Goal: Transaction & Acquisition: Book appointment/travel/reservation

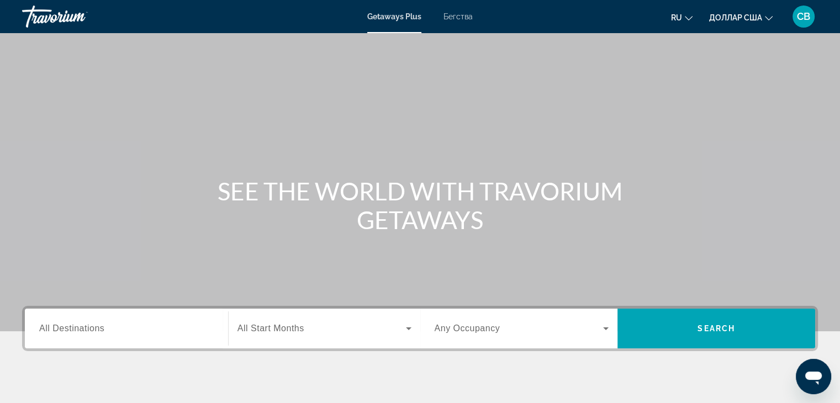
click at [457, 20] on font "Бегства" at bounding box center [458, 16] width 29 height 9
click at [194, 328] on input "Destination All Destinations" at bounding box center [126, 329] width 175 height 13
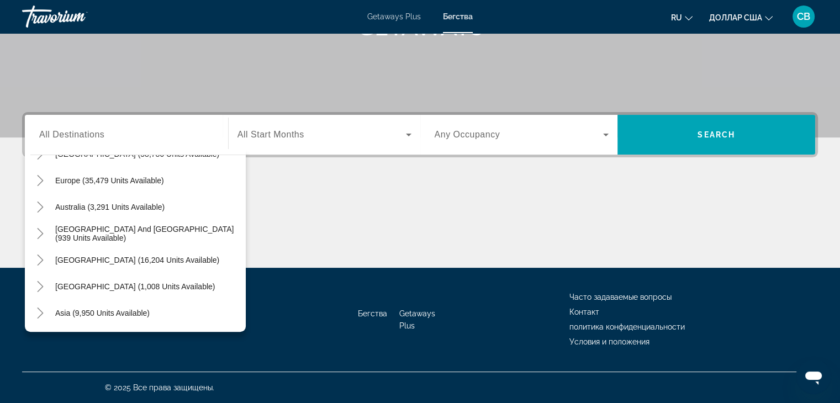
scroll to position [124, 0]
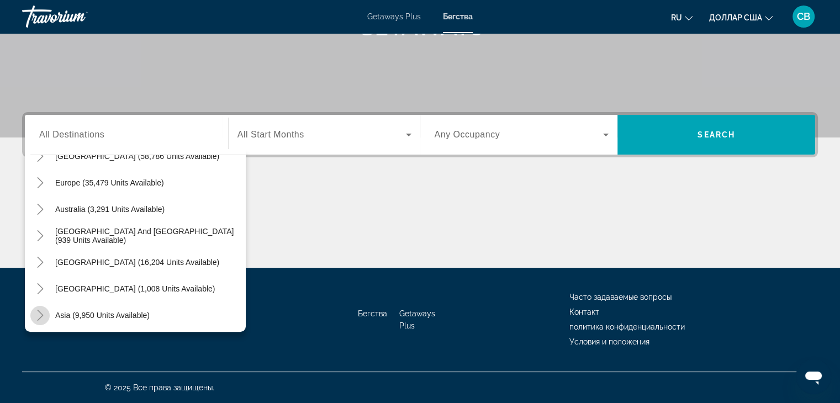
click at [38, 313] on icon "Toggle Asia (9,950 units available)" at bounding box center [40, 315] width 11 height 11
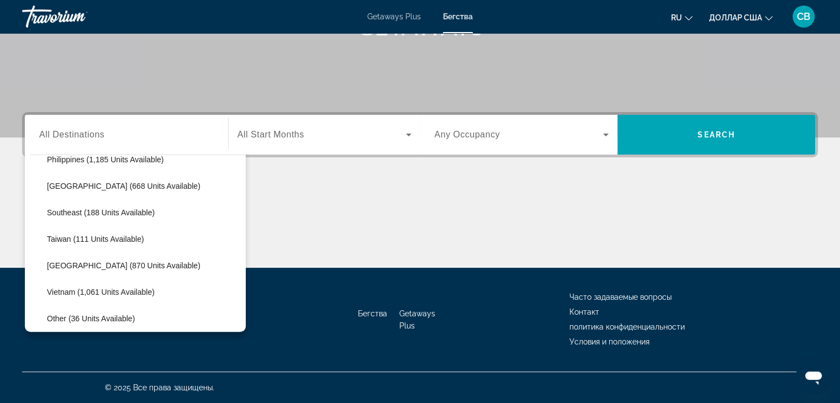
scroll to position [529, 0]
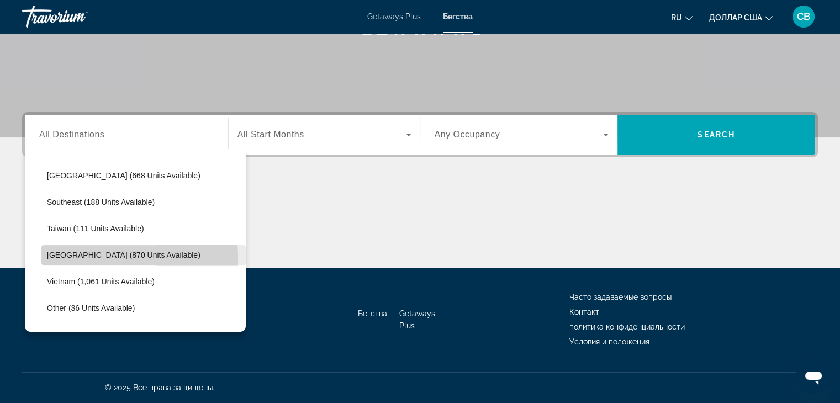
click at [56, 257] on span "[GEOGRAPHIC_DATA] (870 units available)" at bounding box center [124, 255] width 154 height 9
type input "**********"
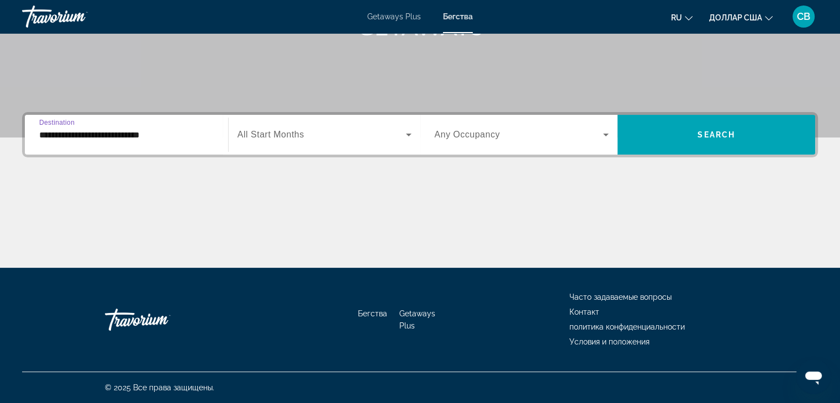
click at [113, 135] on input "**********" at bounding box center [126, 135] width 175 height 13
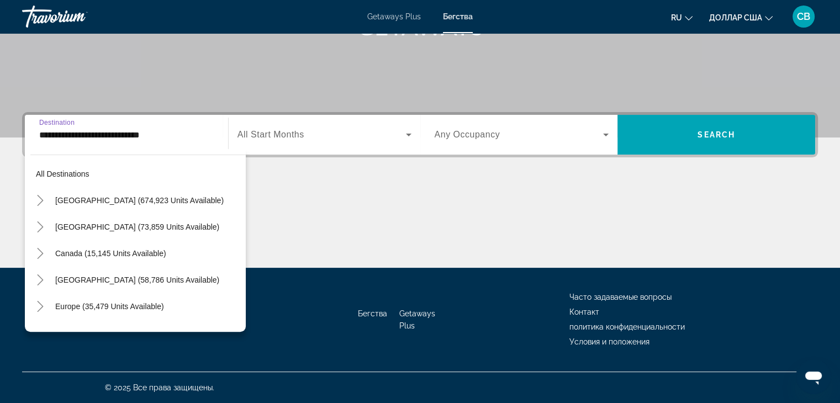
scroll to position [543, 0]
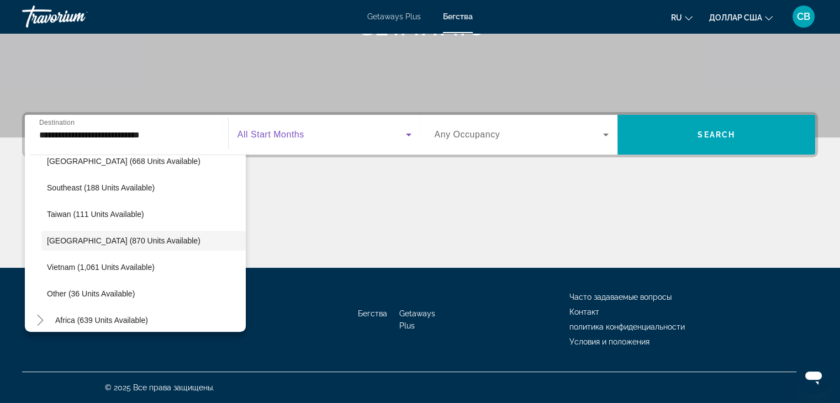
click at [411, 135] on icon "Search widget" at bounding box center [408, 134] width 13 height 13
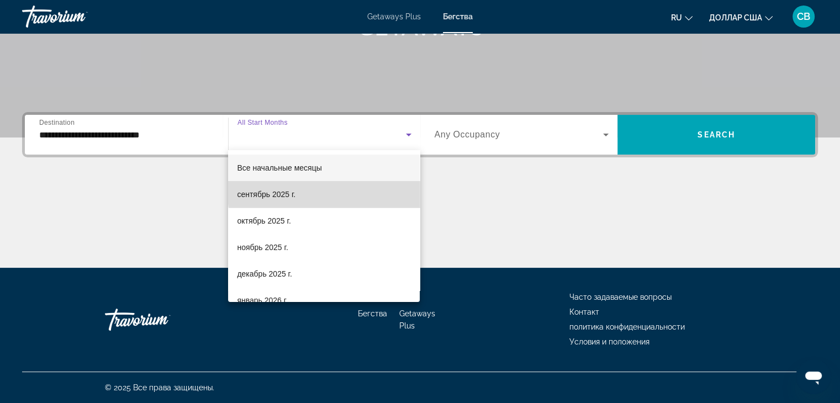
click at [357, 192] on mat-option "сентябрь 2025 г." at bounding box center [324, 194] width 192 height 27
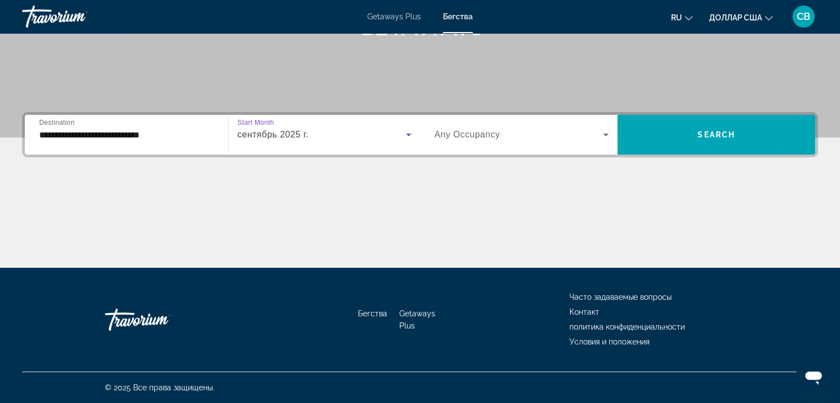
click at [409, 134] on icon "Search widget" at bounding box center [409, 135] width 6 height 3
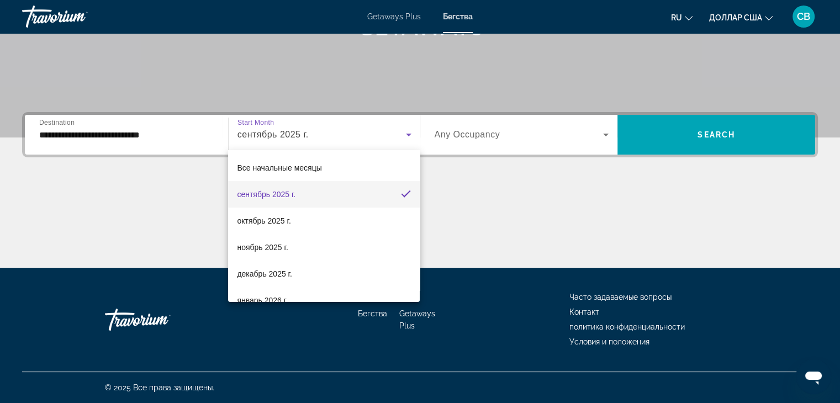
click at [502, 142] on div at bounding box center [420, 201] width 840 height 403
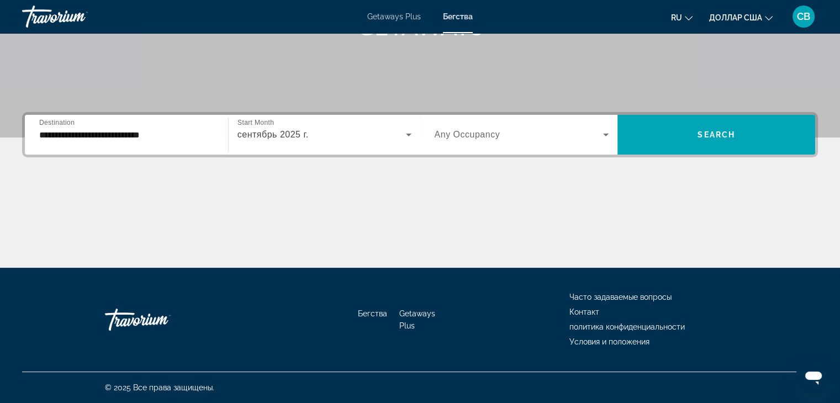
click at [607, 139] on icon "Search widget" at bounding box center [606, 134] width 13 height 13
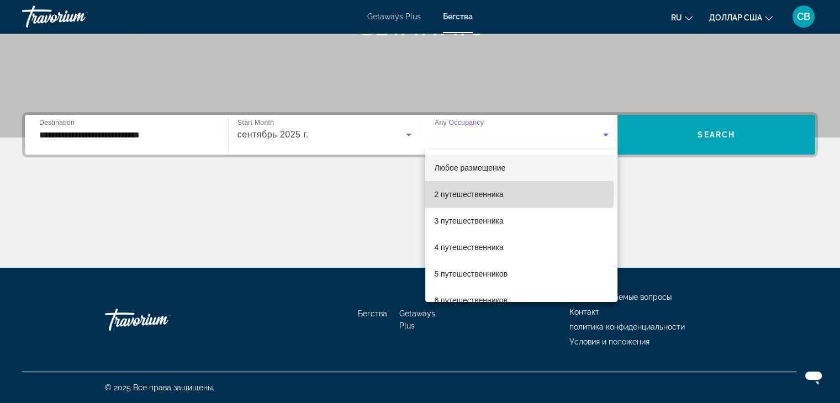
click at [519, 193] on mat-option "2 путешественника" at bounding box center [521, 194] width 192 height 27
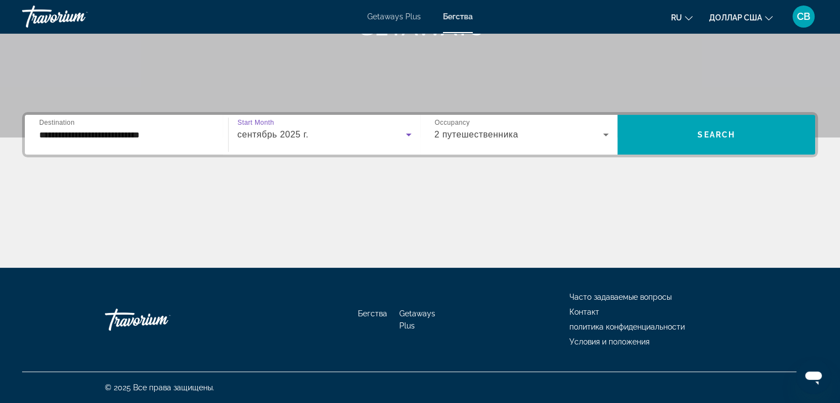
click at [411, 135] on icon "Search widget" at bounding box center [408, 134] width 13 height 13
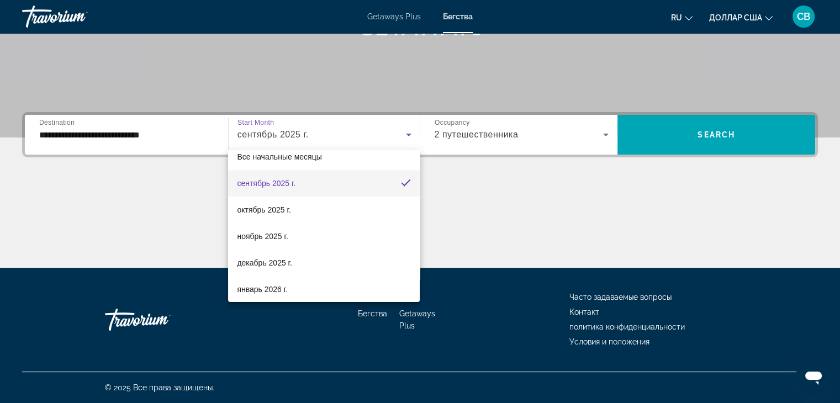
scroll to position [0, 0]
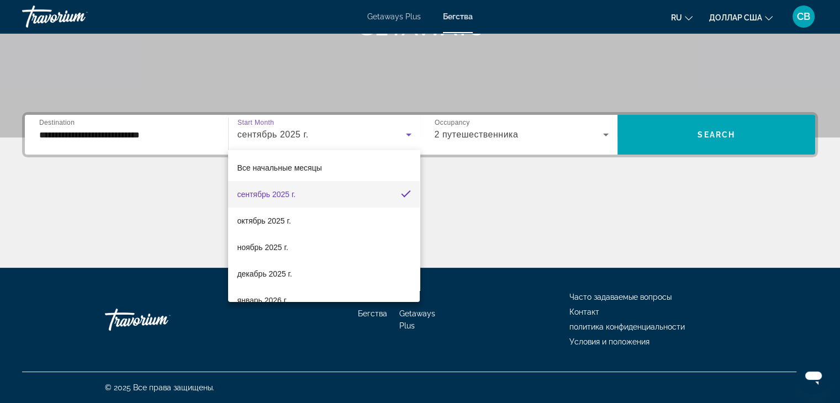
click at [716, 139] on div at bounding box center [420, 201] width 840 height 403
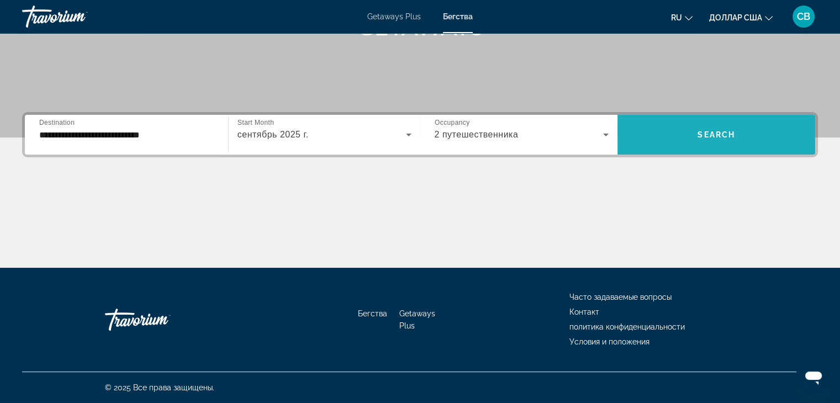
click at [716, 139] on span "Search widget" at bounding box center [717, 135] width 198 height 27
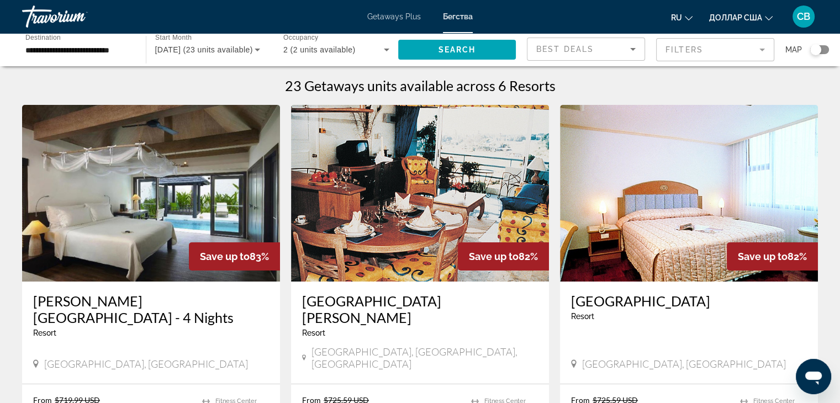
scroll to position [400, 0]
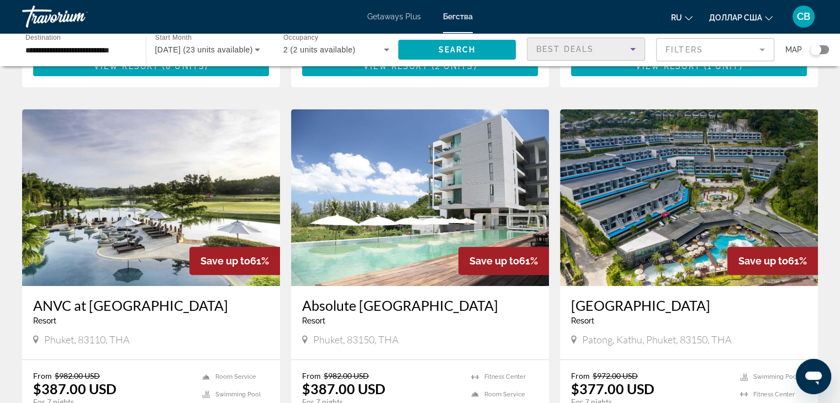
click at [635, 47] on icon "Sort by" at bounding box center [633, 49] width 13 height 13
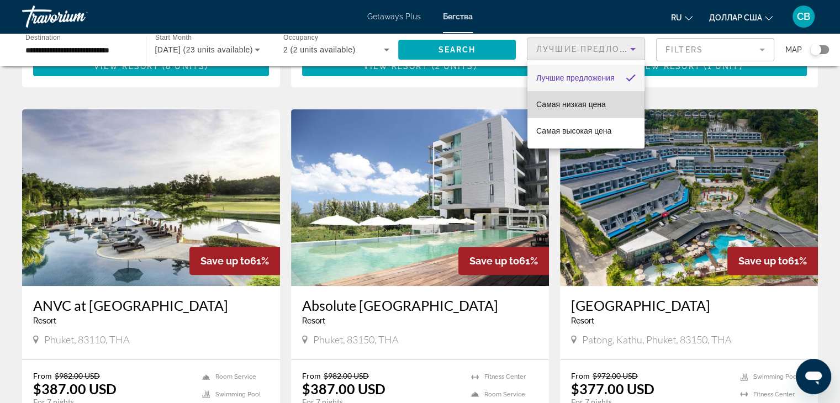
click at [620, 96] on mat-option "Самая низкая цена" at bounding box center [586, 104] width 117 height 27
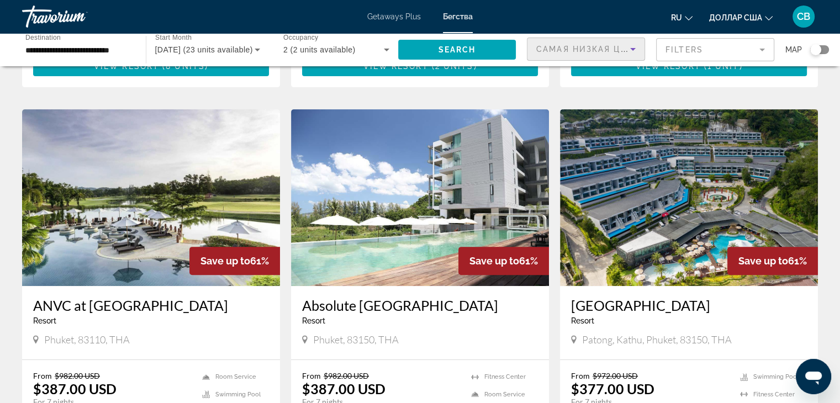
click at [101, 50] on input "**********" at bounding box center [78, 50] width 106 height 13
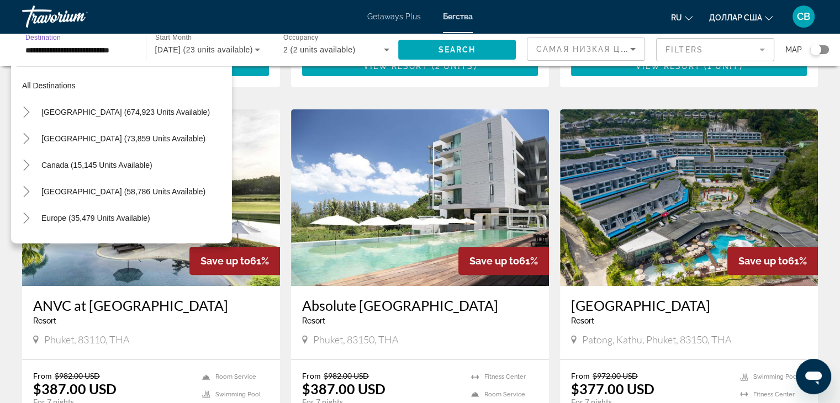
scroll to position [543, 0]
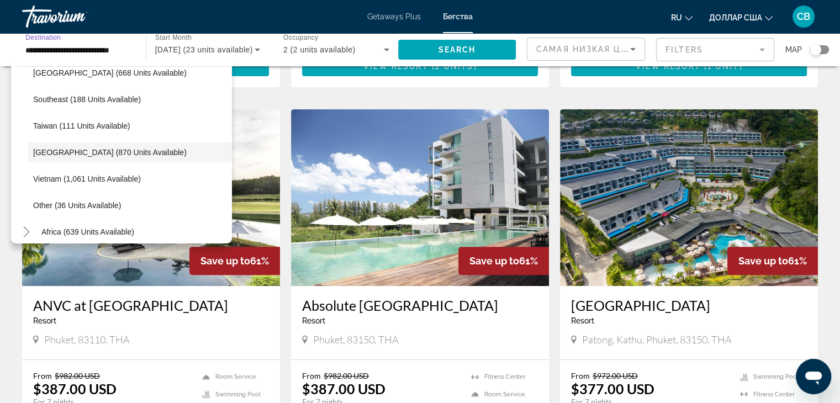
drag, startPoint x: 60, startPoint y: 49, endPoint x: 257, endPoint y: 103, distance: 204.9
click at [257, 103] on div "**********" at bounding box center [420, 141] width 840 height 929
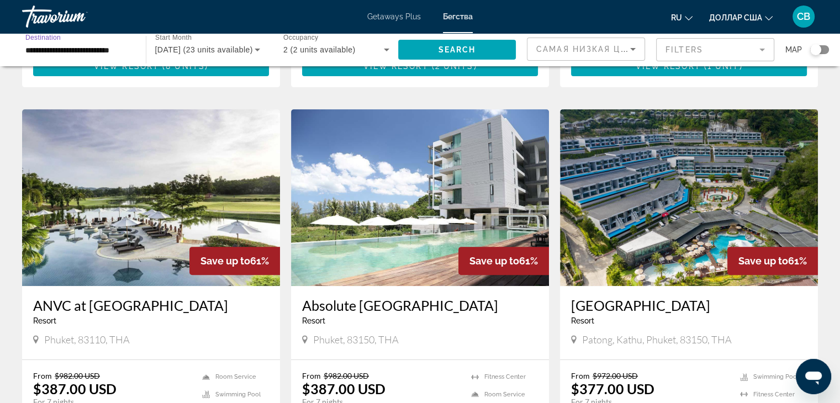
scroll to position [0, 2]
click at [33, 52] on input "**********" at bounding box center [78, 50] width 106 height 13
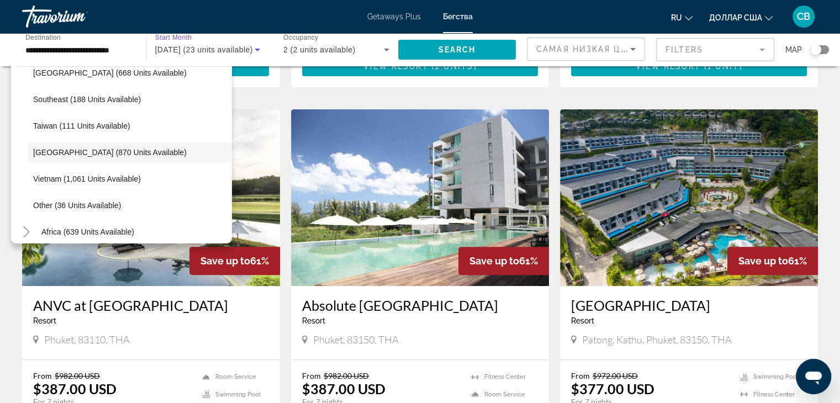
scroll to position [0, 0]
click at [254, 50] on icon "Search widget" at bounding box center [257, 49] width 13 height 13
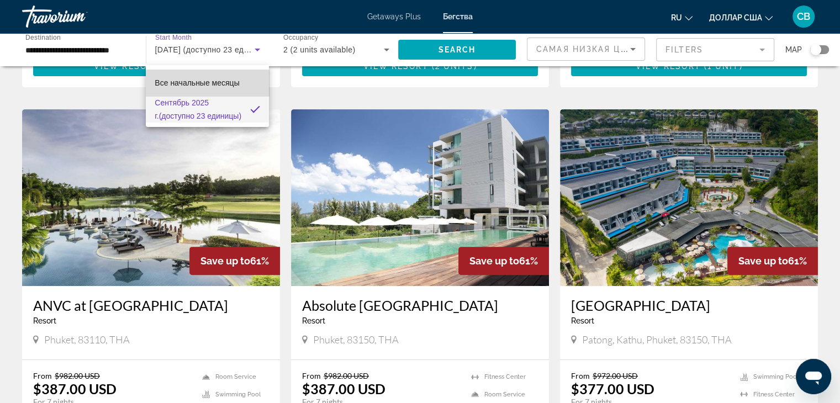
click at [218, 89] on span "Все начальные месяцы" at bounding box center [197, 82] width 85 height 13
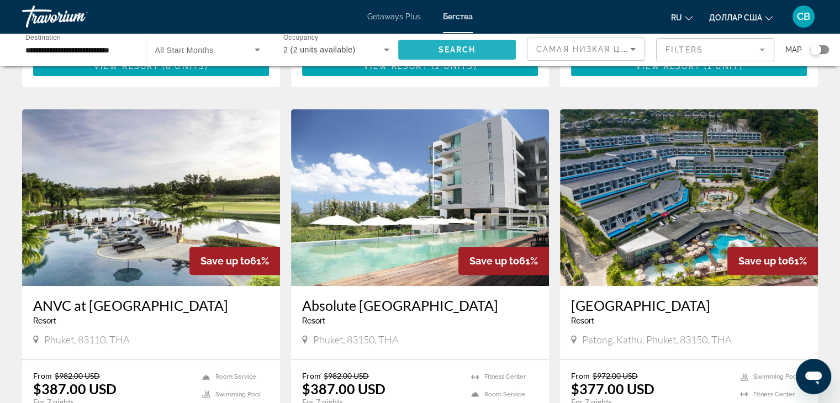
click at [456, 43] on span "Search widget" at bounding box center [457, 49] width 118 height 27
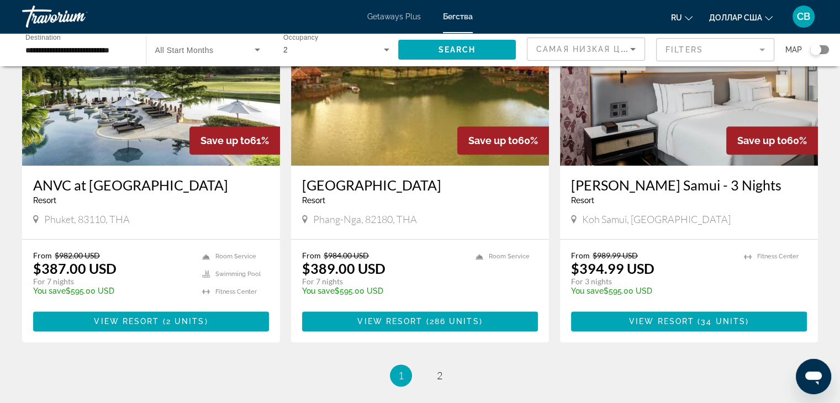
scroll to position [1376, 0]
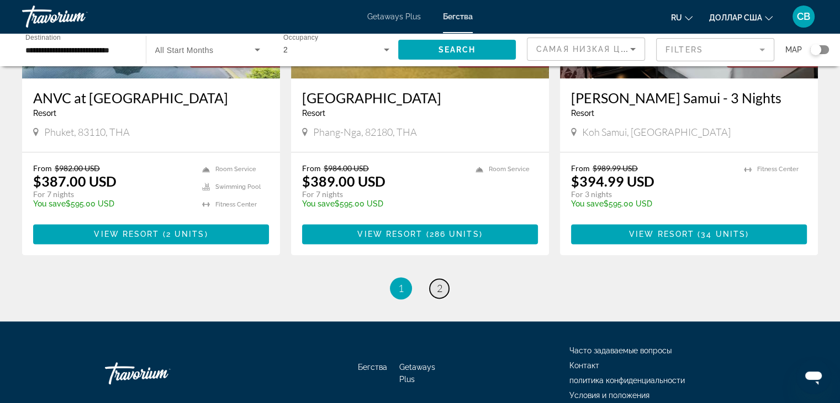
click at [442, 279] on link "page 2" at bounding box center [439, 288] width 19 height 19
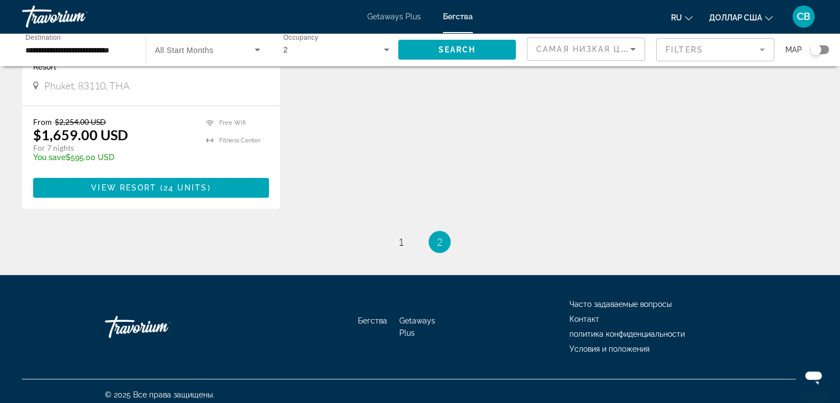
scroll to position [1041, 0]
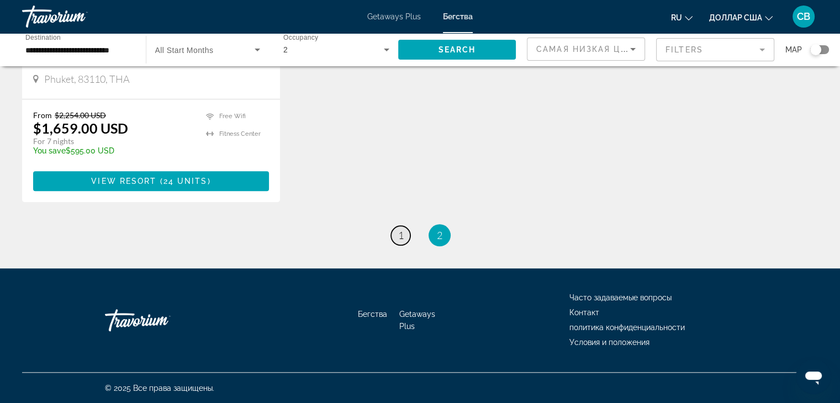
click at [401, 239] on span "1" at bounding box center [401, 235] width 6 height 12
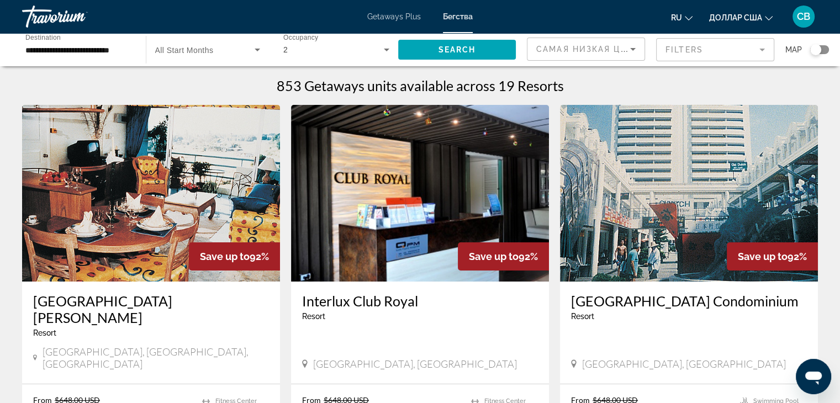
click at [686, 49] on mat-form-field "Filters" at bounding box center [715, 49] width 118 height 23
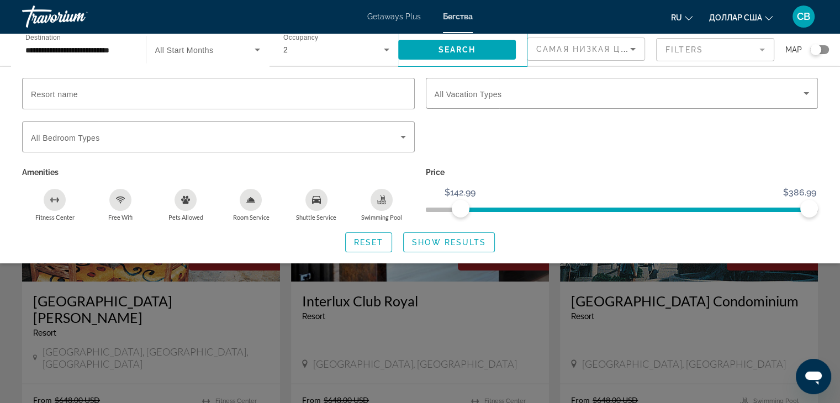
click at [460, 208] on ngx-slider "$124.99 $387 $142.99 $386.99" at bounding box center [622, 209] width 393 height 2
drag, startPoint x: 460, startPoint y: 207, endPoint x: 270, endPoint y: 250, distance: 194.9
click at [270, 250] on div "Resort name Vacation Types All Vacation Types Bedroom Types All Bedroom Types A…" at bounding box center [420, 165] width 840 height 175
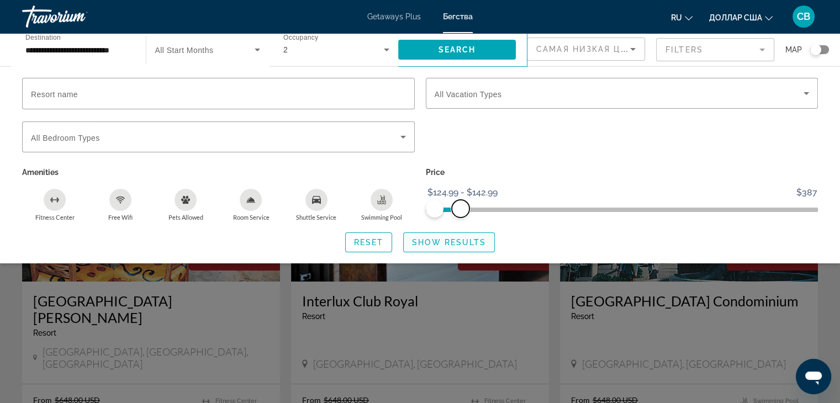
drag, startPoint x: 811, startPoint y: 205, endPoint x: 460, endPoint y: 232, distance: 351.9
click at [460, 232] on div "Resort name Vacation Types All Vacation Types Bedroom Types All Bedroom Types A…" at bounding box center [420, 165] width 840 height 175
click at [464, 231] on span "Search widget" at bounding box center [449, 242] width 91 height 27
click at [811, 53] on div "Search widget" at bounding box center [816, 49] width 11 height 11
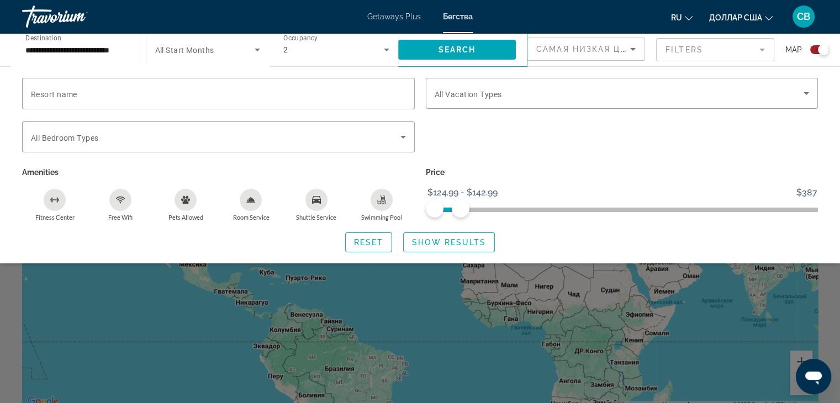
click at [451, 270] on div "Search widget" at bounding box center [420, 285] width 840 height 238
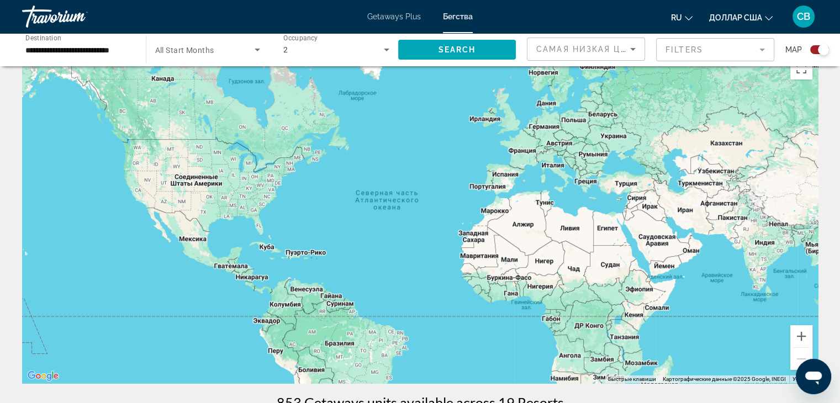
scroll to position [29, 0]
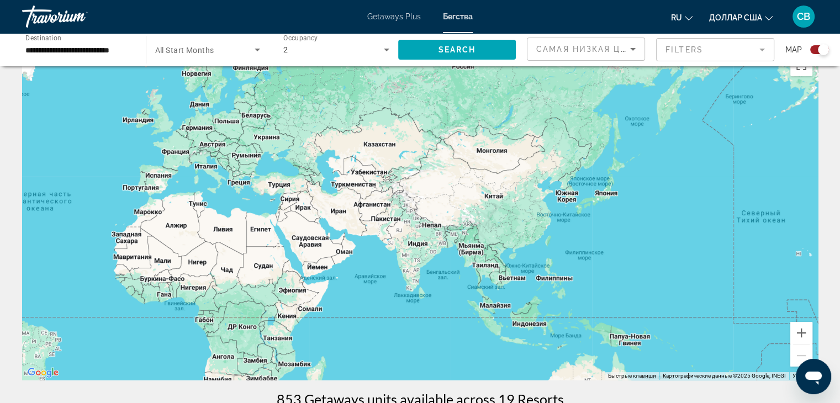
drag, startPoint x: 703, startPoint y: 295, endPoint x: 353, endPoint y: 299, distance: 350.3
click at [353, 299] on div "Основное содержание" at bounding box center [420, 215] width 796 height 332
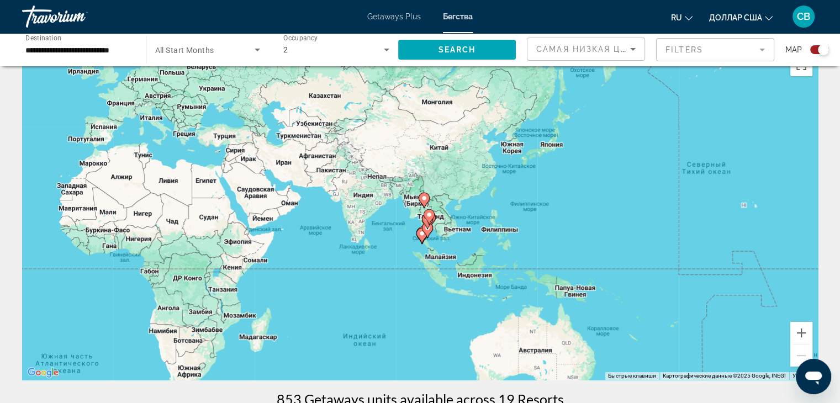
drag, startPoint x: 382, startPoint y: 295, endPoint x: 321, endPoint y: 241, distance: 80.7
click at [321, 241] on div "Чтобы активировать перетаскивание с помощью клавиатуры, нажмите Alt + Ввод. Пос…" at bounding box center [420, 215] width 796 height 332
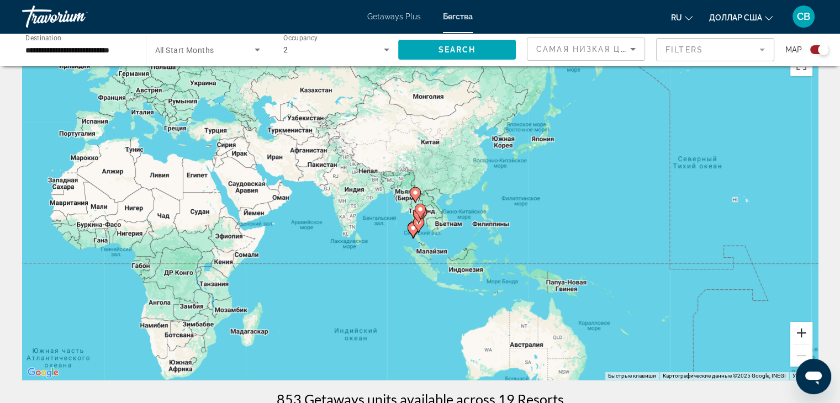
click at [806, 330] on button "Увеличить" at bounding box center [802, 333] width 22 height 22
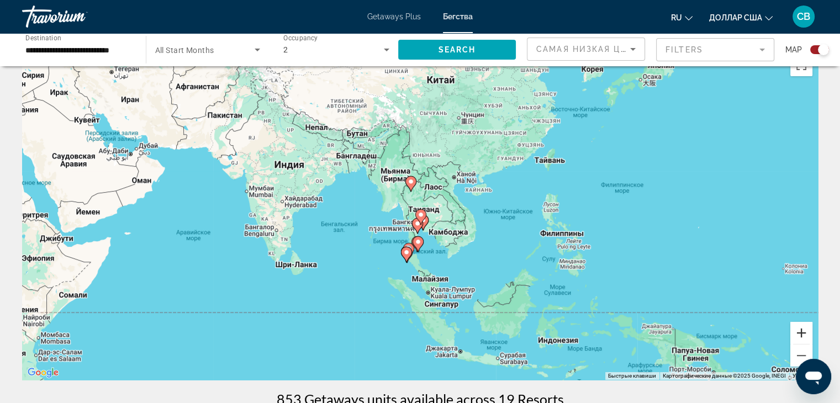
click at [804, 329] on button "Увеличить" at bounding box center [802, 333] width 22 height 22
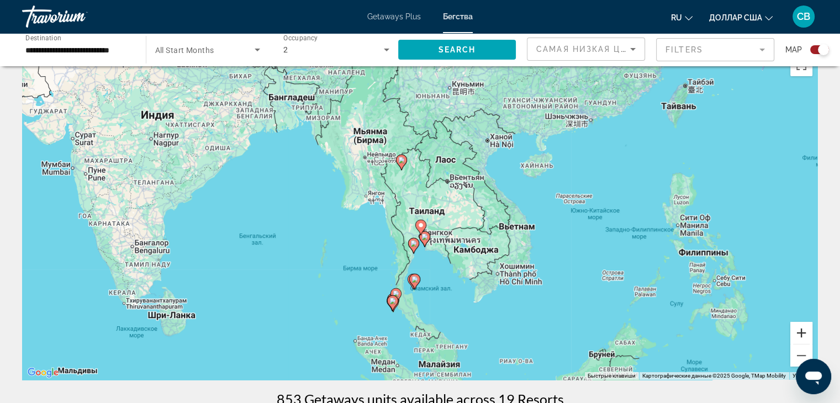
click at [804, 327] on button "Увеличить" at bounding box center [802, 333] width 22 height 22
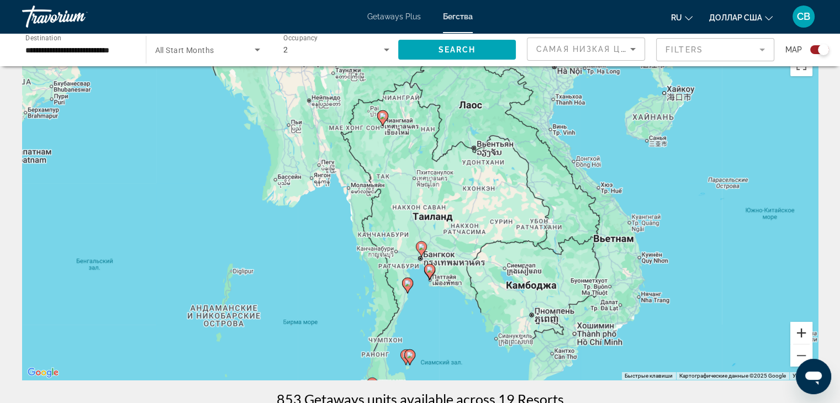
click at [804, 327] on button "Увеличить" at bounding box center [802, 333] width 22 height 22
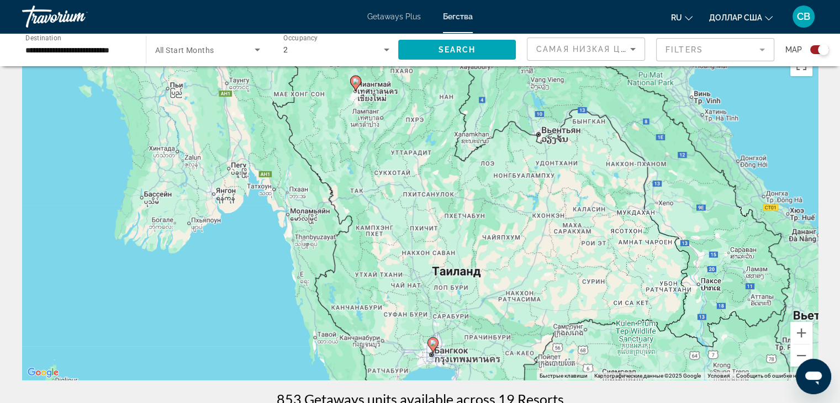
drag, startPoint x: 470, startPoint y: 171, endPoint x: 477, endPoint y: 207, distance: 36.6
click at [477, 208] on div "Чтобы активировать перетаскивание с помощью клавиатуры, нажмите Alt + Ввод. Пос…" at bounding box center [420, 215] width 796 height 332
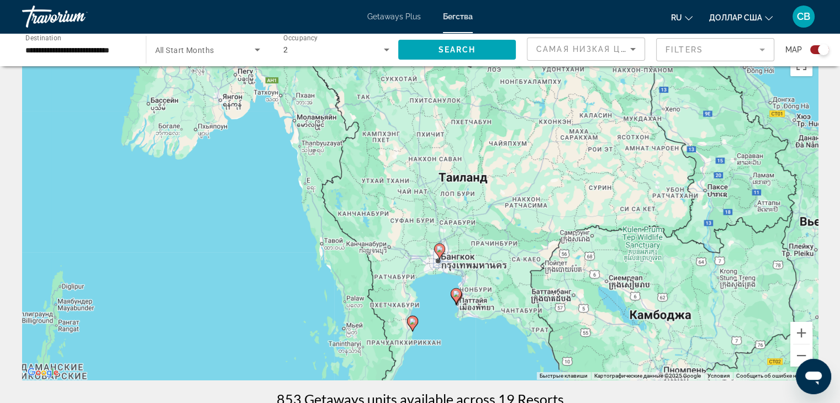
drag, startPoint x: 434, startPoint y: 294, endPoint x: 455, endPoint y: 234, distance: 63.6
click at [455, 234] on div "Чтобы активировать перетаскивание с помощью клавиатуры, нажмите Alt + Ввод. Пос…" at bounding box center [420, 215] width 796 height 332
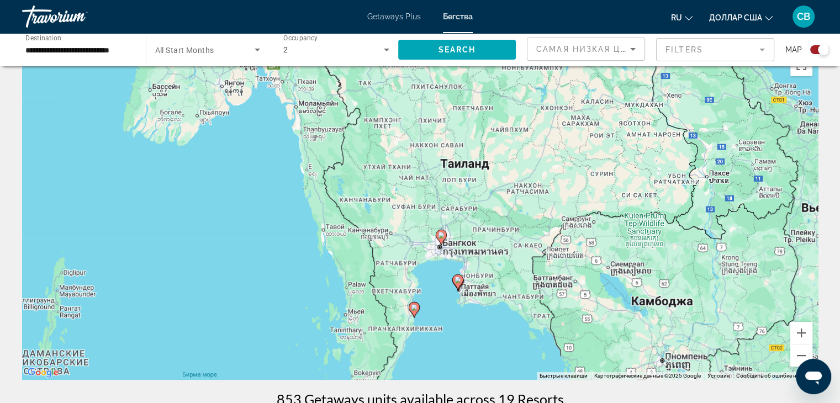
drag, startPoint x: 462, startPoint y: 332, endPoint x: 504, endPoint y: 186, distance: 151.8
click at [504, 186] on div "Чтобы активировать перетаскивание с помощью клавиатуры, нажмите Alt + Ввод. Пос…" at bounding box center [420, 215] width 796 height 332
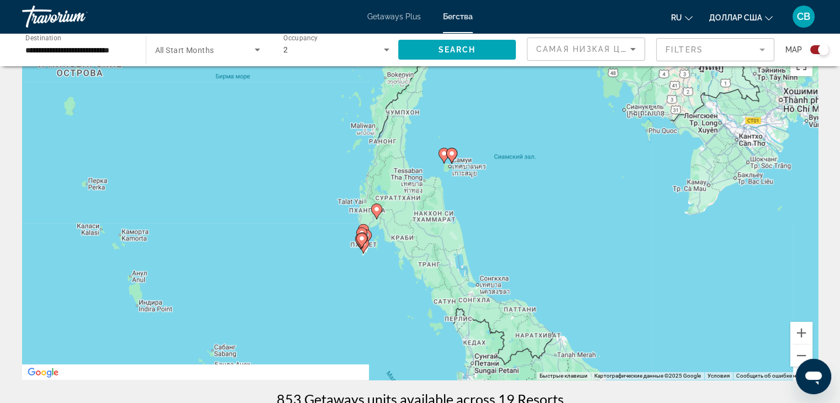
drag, startPoint x: 547, startPoint y: 238, endPoint x: 487, endPoint y: 194, distance: 74.3
click at [487, 194] on div "Чтобы активировать перетаскивание с помощью клавиатуры, нажмите Alt + Ввод. Пос…" at bounding box center [420, 215] width 796 height 332
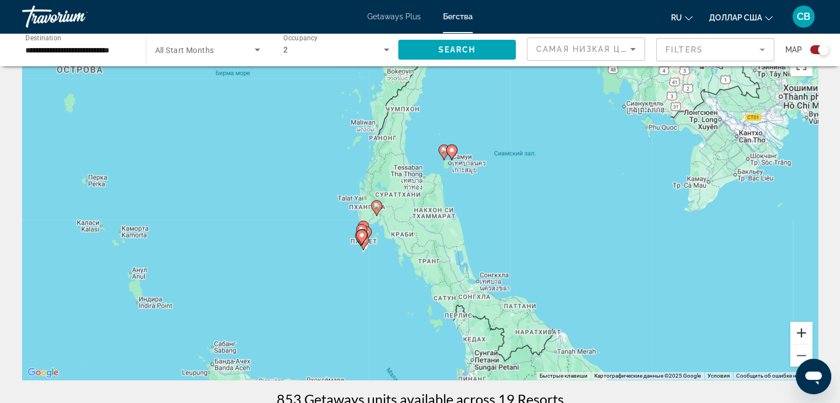
click at [802, 331] on button "Увеличить" at bounding box center [802, 333] width 22 height 22
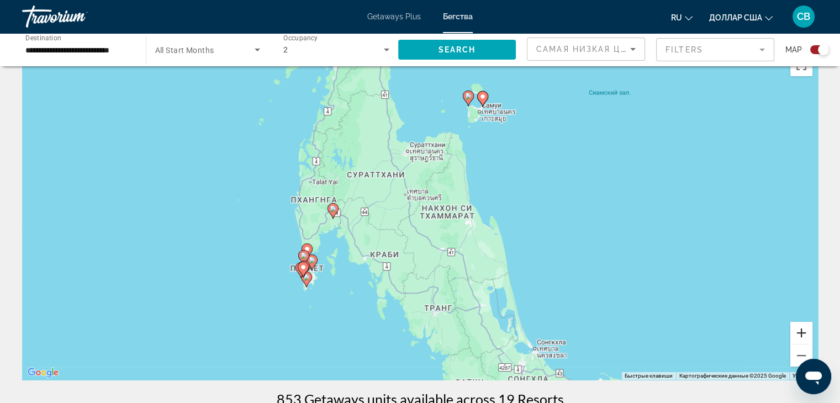
click at [802, 331] on button "Увеличить" at bounding box center [802, 333] width 22 height 22
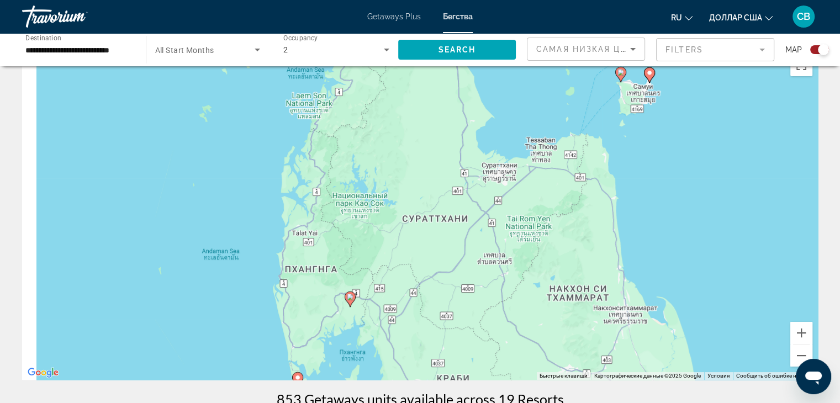
drag, startPoint x: 625, startPoint y: 181, endPoint x: 824, endPoint y: 156, distance: 199.9
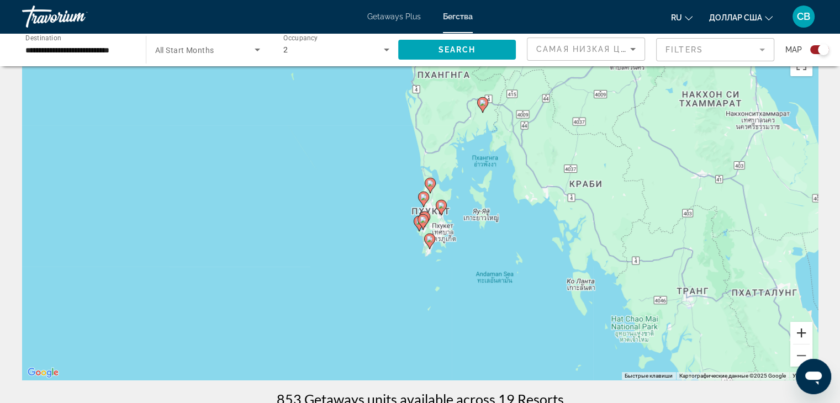
click at [798, 332] on button "Увеличить" at bounding box center [802, 333] width 22 height 22
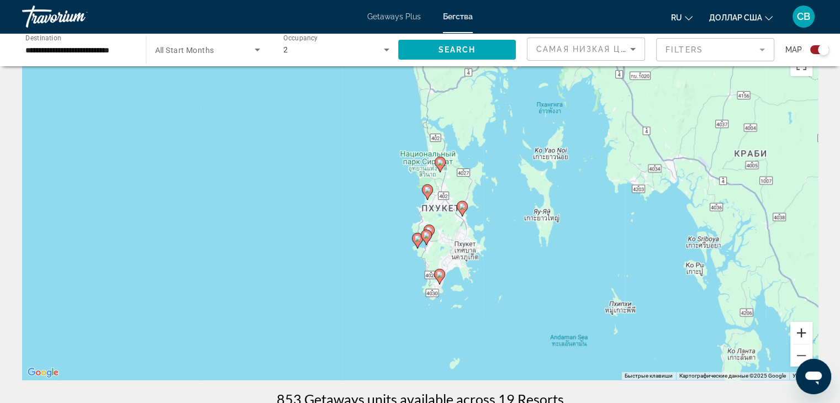
click at [798, 332] on button "Увеличить" at bounding box center [802, 333] width 22 height 22
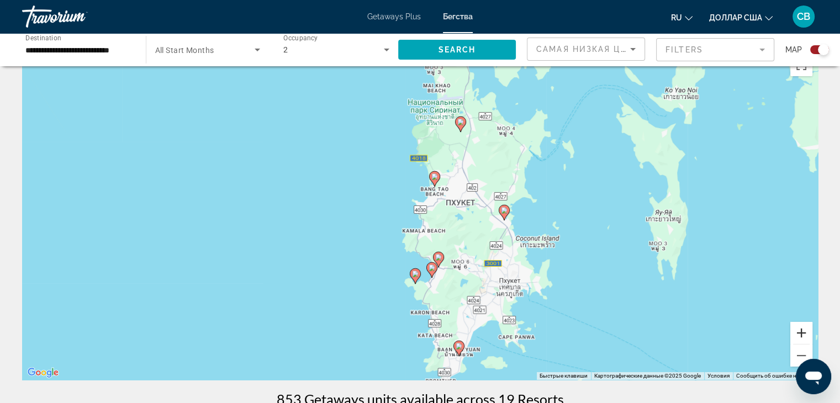
click at [798, 332] on button "Увеличить" at bounding box center [802, 333] width 22 height 22
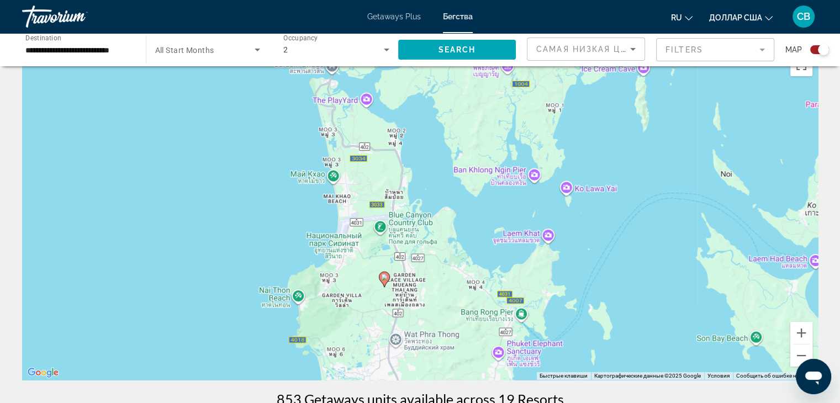
drag, startPoint x: 386, startPoint y: 157, endPoint x: 270, endPoint y: 396, distance: 265.6
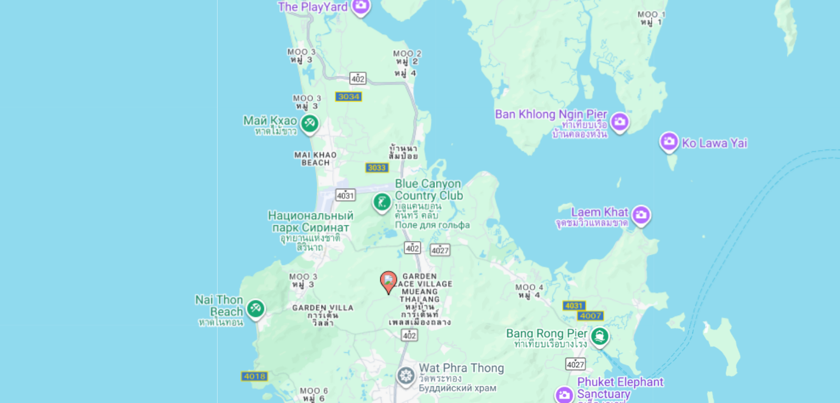
scroll to position [22, 0]
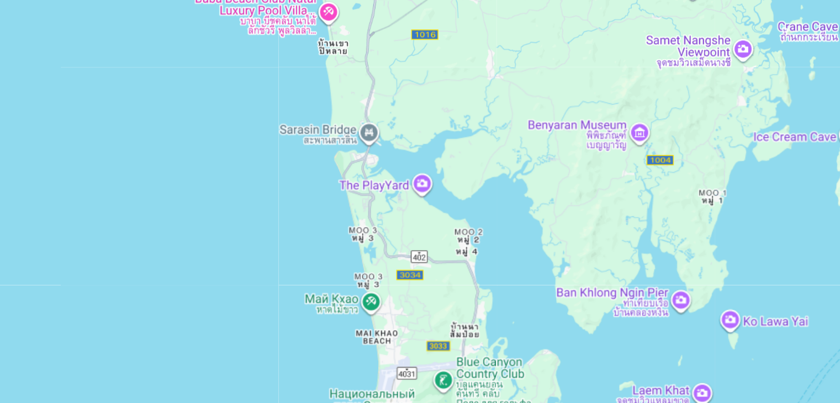
drag, startPoint x: 425, startPoint y: 190, endPoint x: 464, endPoint y: 307, distance: 123.5
click at [464, 307] on div "Чтобы активировать перетаскивание с помощью клавиатуры, нажмите Alt + Ввод. Пос…" at bounding box center [420, 222] width 796 height 332
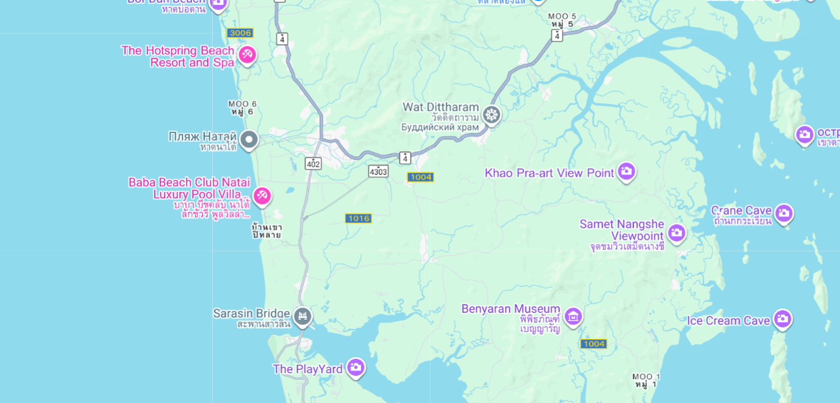
drag, startPoint x: 461, startPoint y: 259, endPoint x: 420, endPoint y: 380, distance: 128.4
click at [420, 380] on div "Чтобы активировать перетаскивание с помощью клавиатуры, нажмите Alt + Ввод. Пос…" at bounding box center [420, 222] width 796 height 332
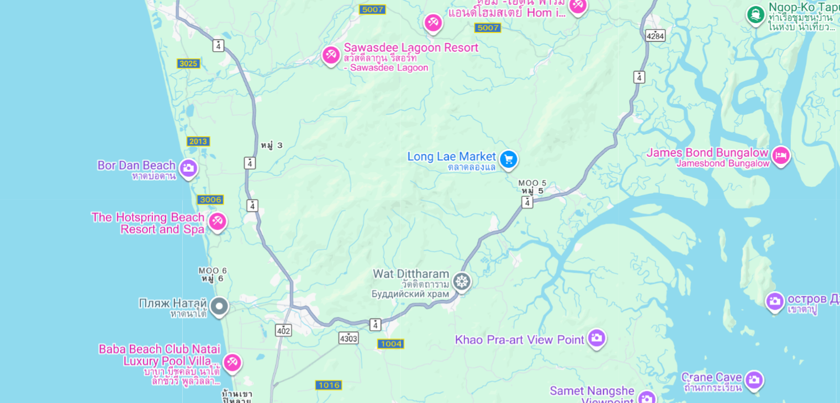
drag, startPoint x: 381, startPoint y: 169, endPoint x: 361, endPoint y: 278, distance: 111.2
click at [361, 278] on div "Основное содержание" at bounding box center [420, 222] width 796 height 332
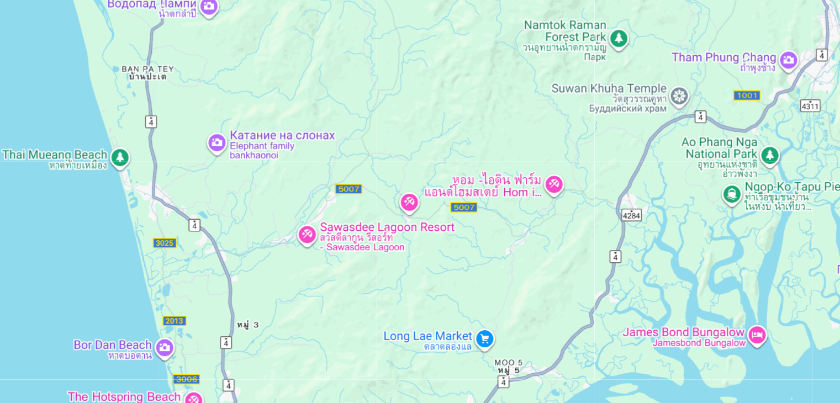
drag, startPoint x: 365, startPoint y: 199, endPoint x: 351, endPoint y: 319, distance: 120.7
click at [351, 319] on div "Чтобы активировать перетаскивание с помощью клавиатуры, нажмите Alt + Ввод. Пос…" at bounding box center [420, 222] width 796 height 332
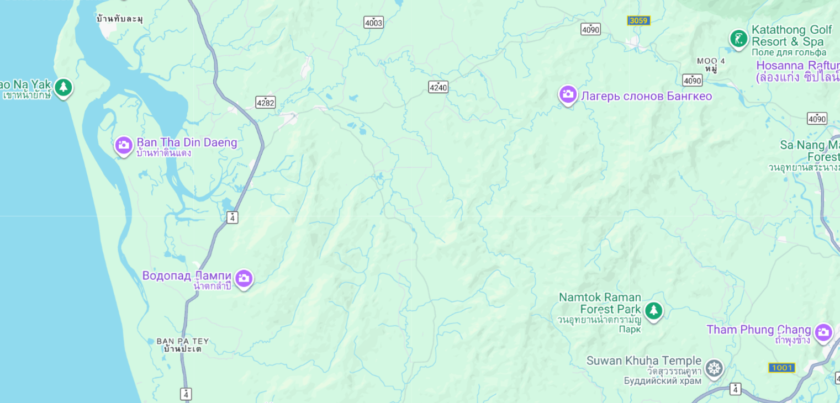
drag, startPoint x: 374, startPoint y: 199, endPoint x: 396, endPoint y: 380, distance: 182.0
click at [396, 380] on div "Чтобы активировать перетаскивание с помощью клавиатуры, нажмите Alt + Ввод. Пос…" at bounding box center [420, 222] width 796 height 332
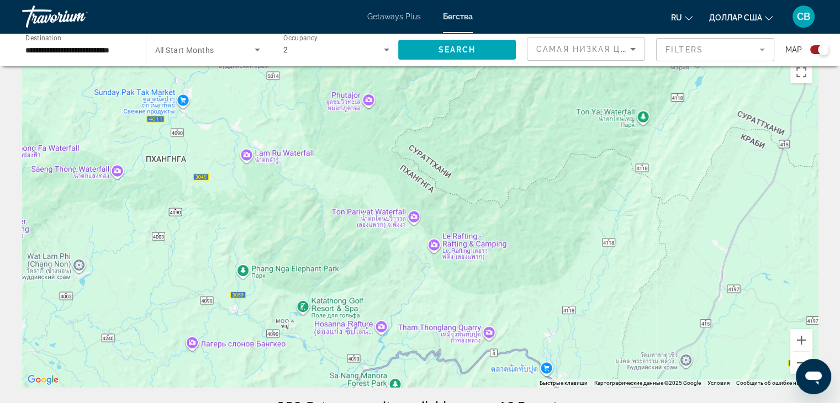
drag, startPoint x: 543, startPoint y: 230, endPoint x: 232, endPoint y: 411, distance: 359.3
click at [232, 382] on html "**********" at bounding box center [420, 179] width 840 height 403
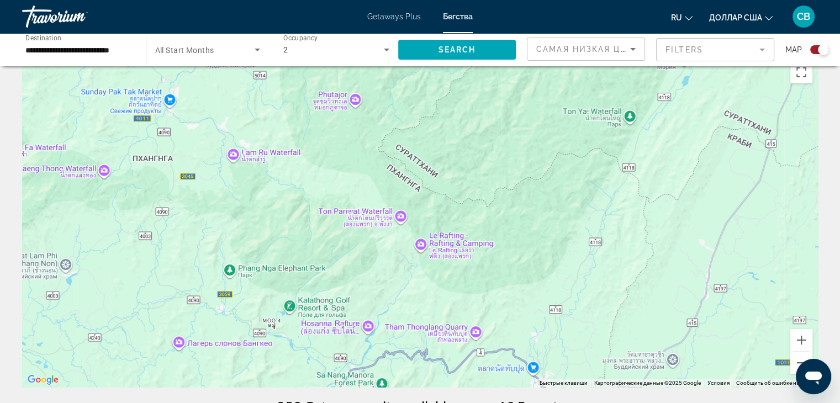
click at [789, 359] on div "Чтобы активировать перетаскивание с помощью клавиатуры, нажмите Alt + Ввод. Пос…" at bounding box center [420, 222] width 796 height 332
click at [798, 364] on button "Уменьшить" at bounding box center [802, 363] width 22 height 22
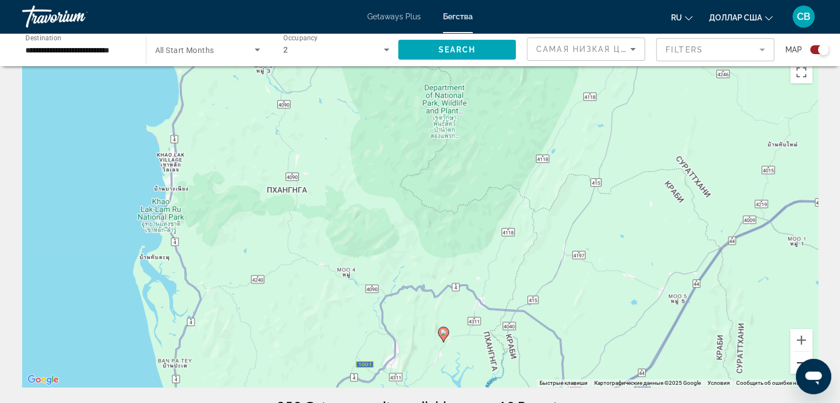
click at [800, 359] on button "Уменьшить" at bounding box center [802, 363] width 22 height 22
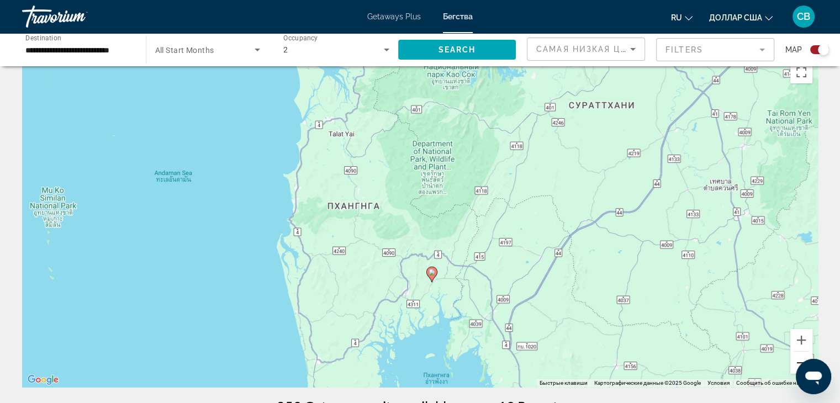
click at [797, 356] on button "Уменьшить" at bounding box center [802, 363] width 22 height 22
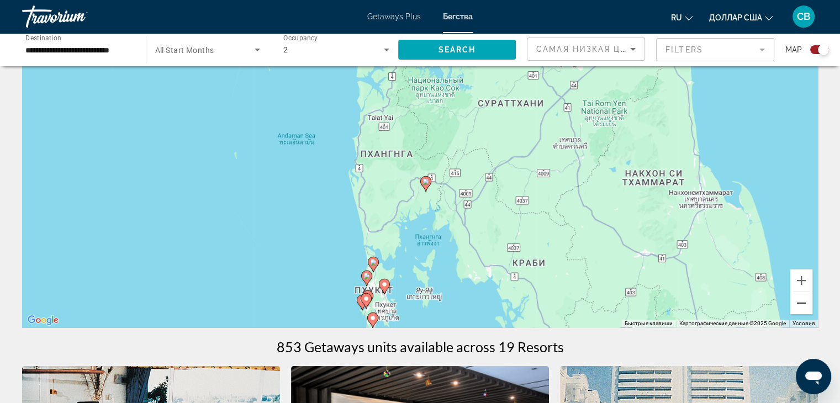
scroll to position [76, 0]
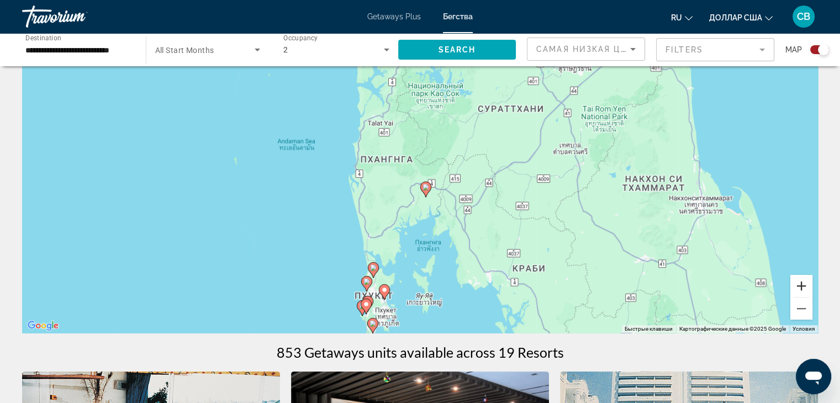
click at [809, 287] on button "Увеличить" at bounding box center [802, 286] width 22 height 22
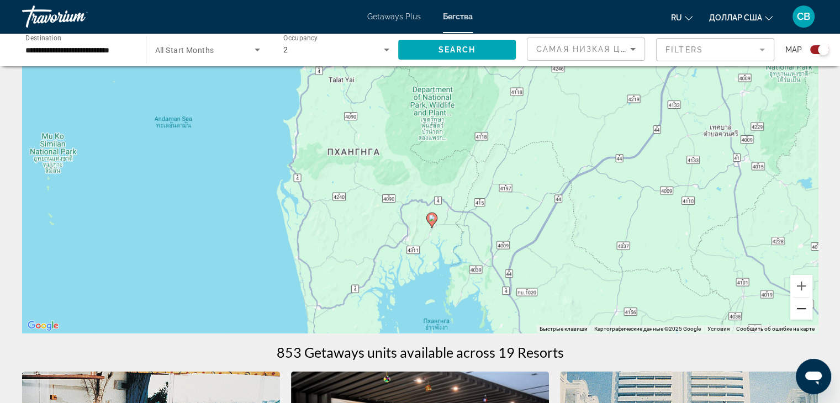
click at [807, 302] on button "Уменьшить" at bounding box center [802, 309] width 22 height 22
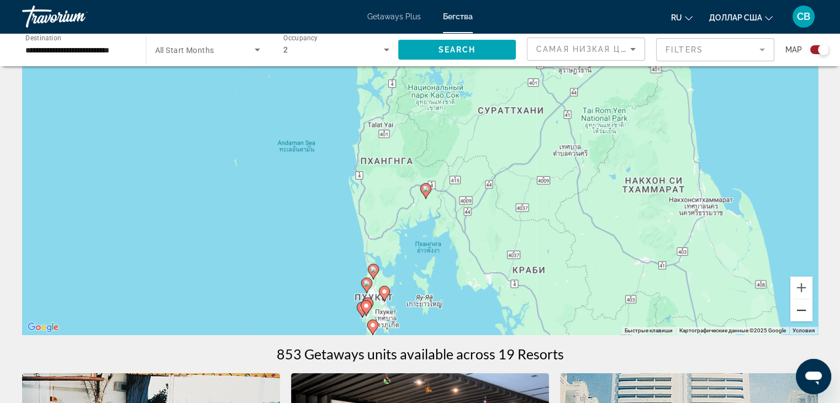
scroll to position [79, 0]
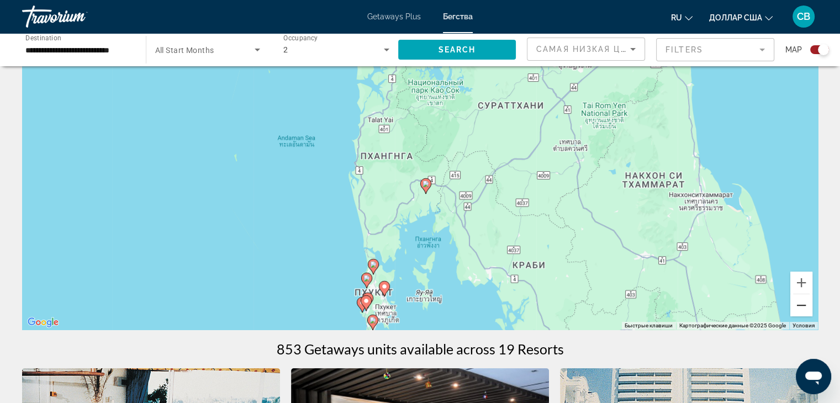
click at [796, 299] on button "Уменьшить" at bounding box center [802, 306] width 22 height 22
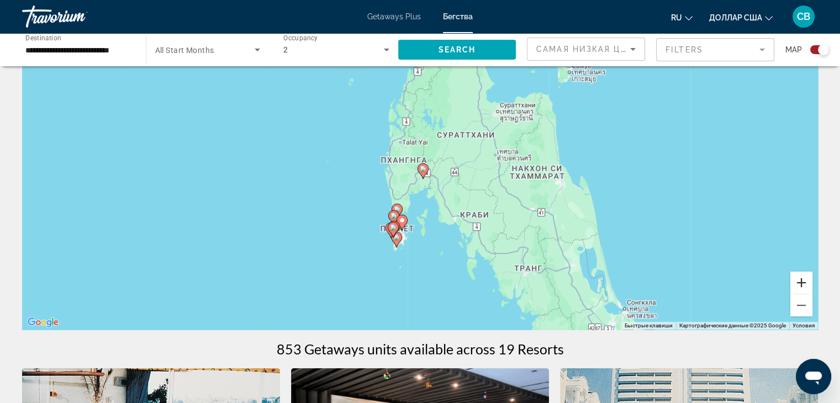
click at [803, 279] on button "Увеличить" at bounding box center [802, 283] width 22 height 22
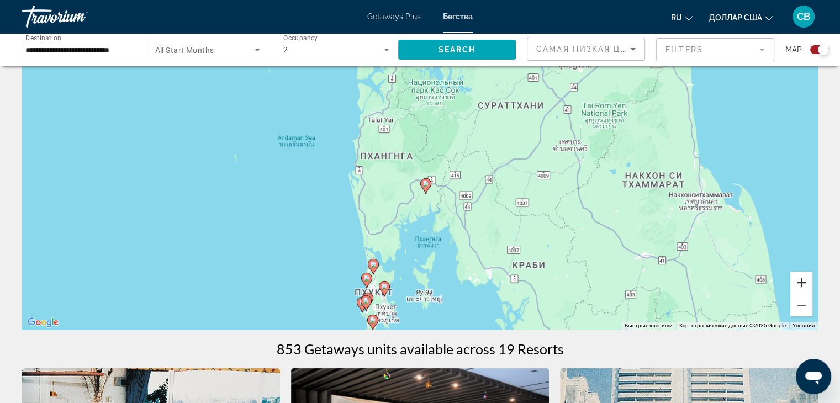
click at [803, 279] on button "Увеличить" at bounding box center [802, 283] width 22 height 22
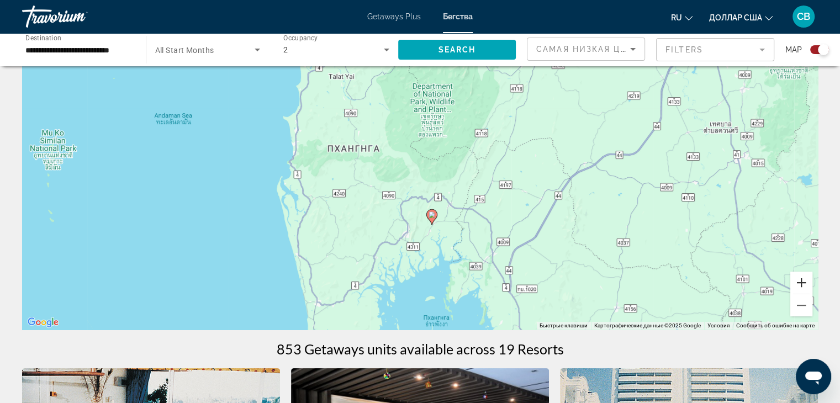
click at [803, 279] on button "Увеличить" at bounding box center [802, 283] width 22 height 22
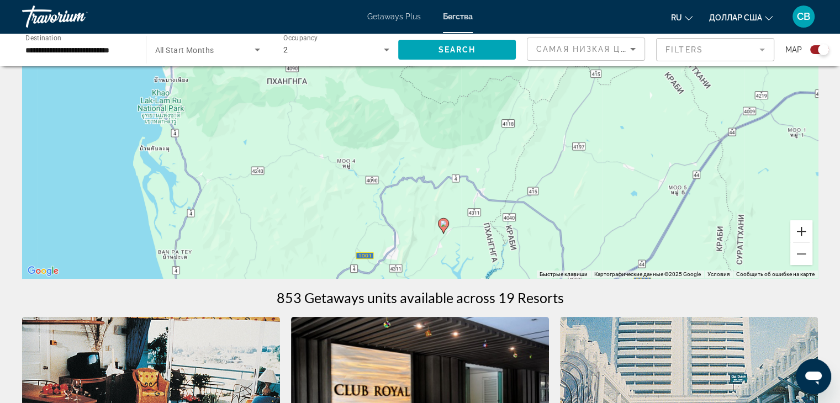
scroll to position [132, 0]
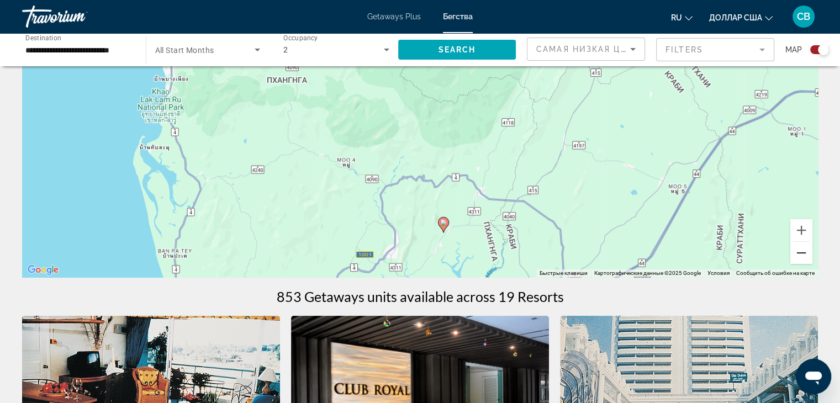
click at [799, 255] on button "Уменьшить" at bounding box center [802, 253] width 22 height 22
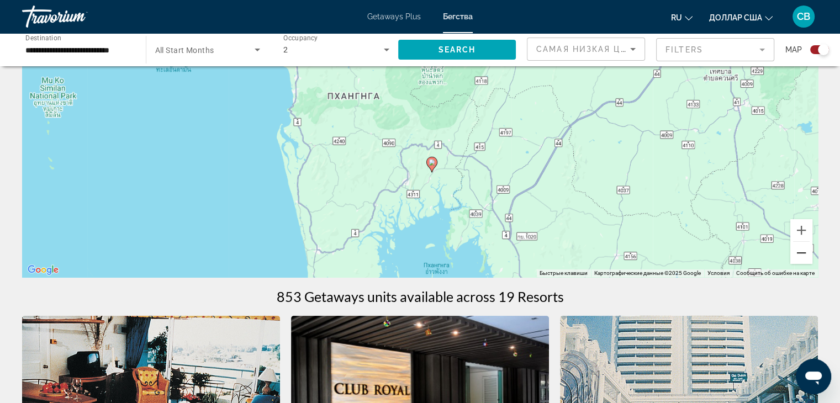
click at [799, 255] on button "Уменьшить" at bounding box center [802, 253] width 22 height 22
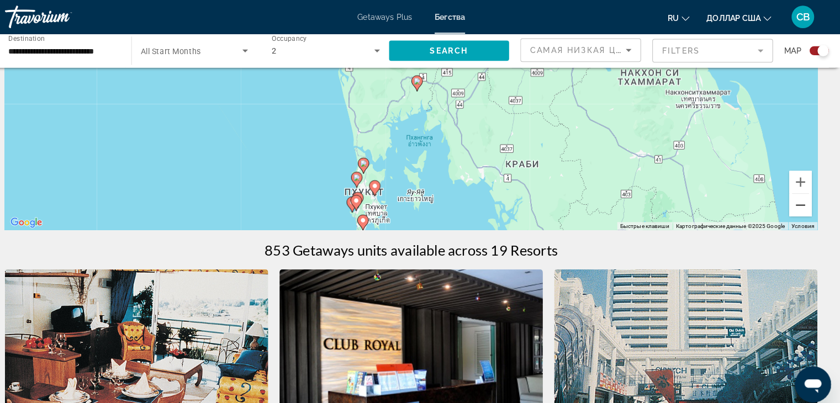
scroll to position [180, 0]
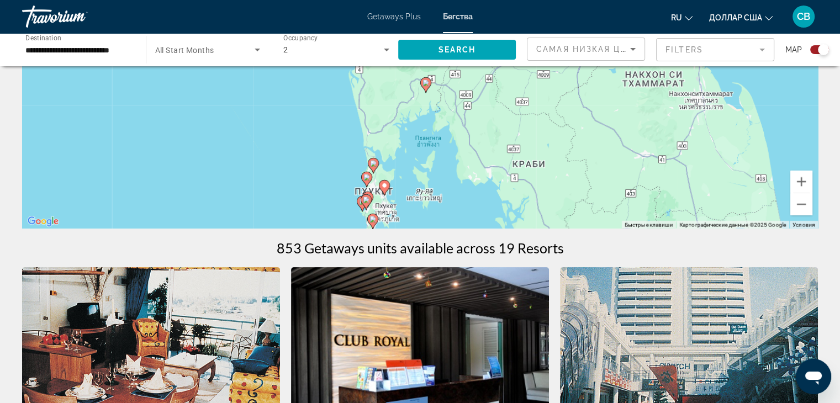
click at [802, 220] on div "Чтобы активировать перетаскивание с помощью клавиатуры, нажмите Alt + Ввод. Пос…" at bounding box center [420, 63] width 796 height 332
click at [803, 199] on button "Уменьшить" at bounding box center [802, 204] width 22 height 22
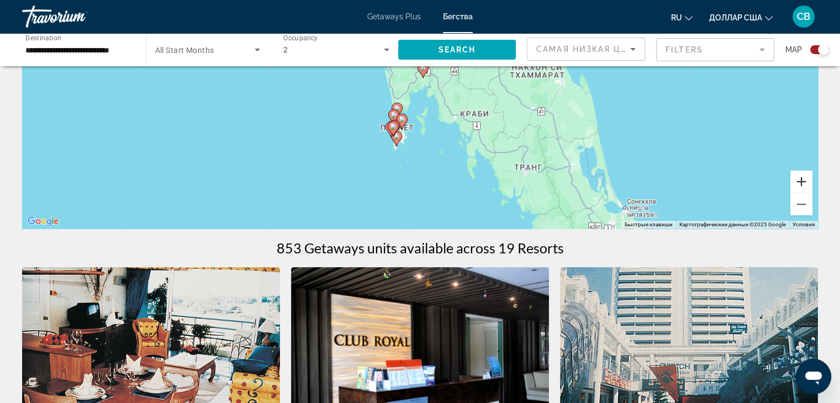
click at [802, 180] on button "Увеличить" at bounding box center [802, 182] width 22 height 22
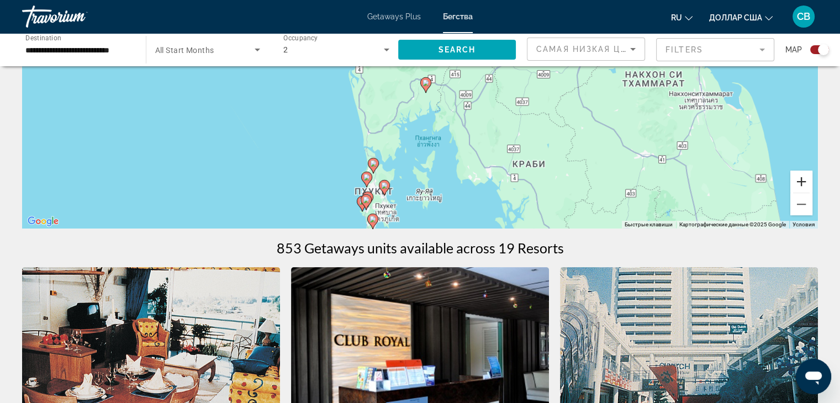
click at [802, 180] on button "Увеличить" at bounding box center [802, 182] width 22 height 22
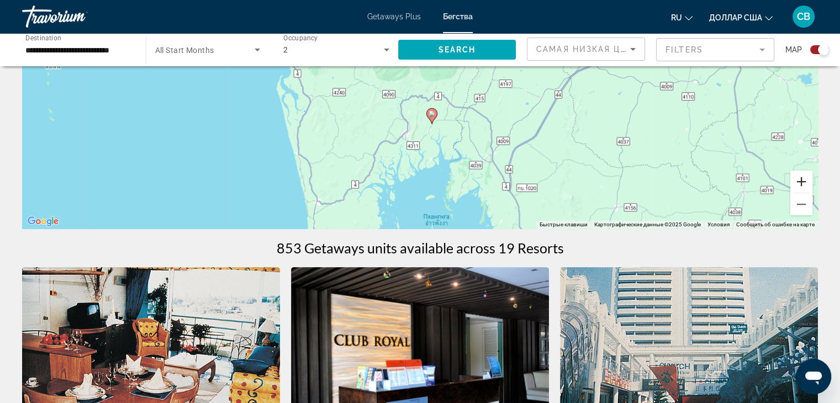
click at [802, 180] on button "Увеличить" at bounding box center [802, 182] width 22 height 22
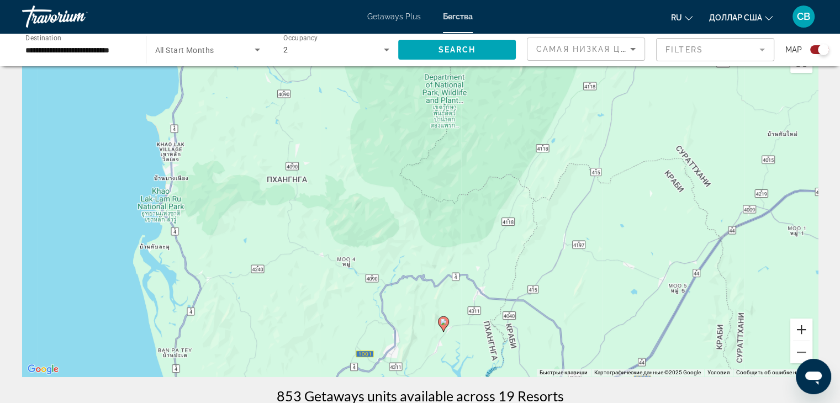
scroll to position [0, 0]
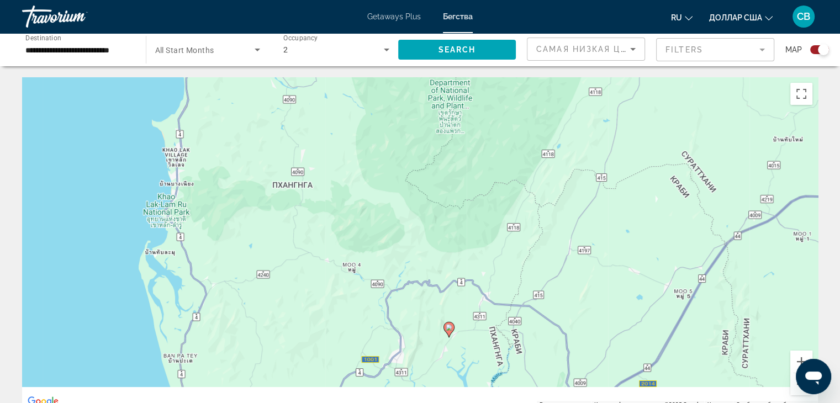
drag, startPoint x: 537, startPoint y: 246, endPoint x: 648, endPoint y: -4, distance: 274.3
click at [648, 0] on html "**********" at bounding box center [420, 201] width 840 height 403
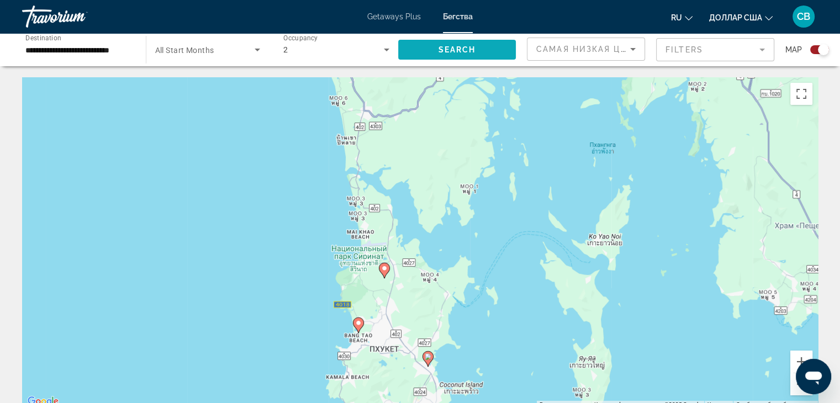
drag, startPoint x: 466, startPoint y: 273, endPoint x: 511, endPoint y: 62, distance: 215.6
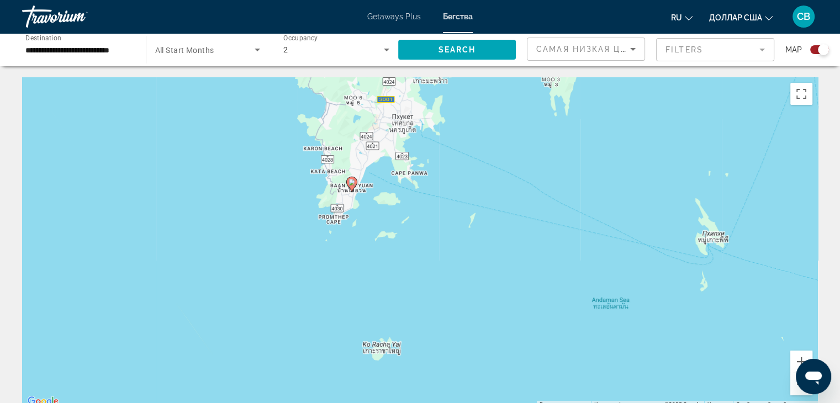
drag, startPoint x: 530, startPoint y: 149, endPoint x: 364, endPoint y: 362, distance: 270.5
click at [364, 362] on div "Чтобы активировать перетаскивание с помощью клавиатуры, нажмите Alt + Ввод. Пос…" at bounding box center [420, 243] width 796 height 332
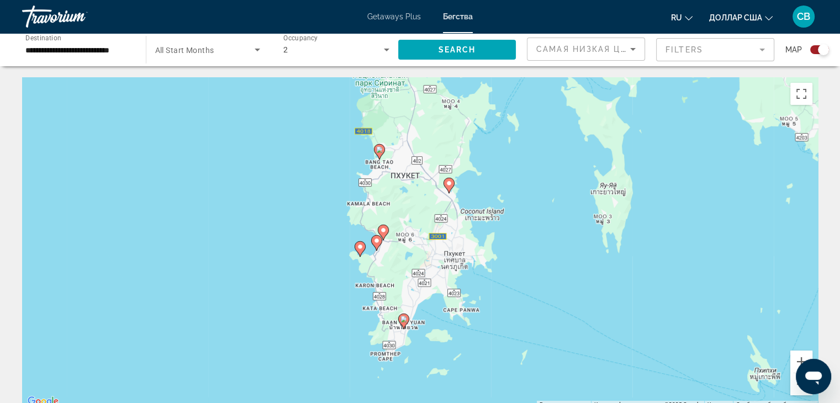
drag, startPoint x: 351, startPoint y: 231, endPoint x: 406, endPoint y: 371, distance: 150.6
click at [406, 371] on div "Чтобы активировать перетаскивание с помощью клавиатуры, нажмите Alt + Ввод. Пос…" at bounding box center [420, 243] width 796 height 332
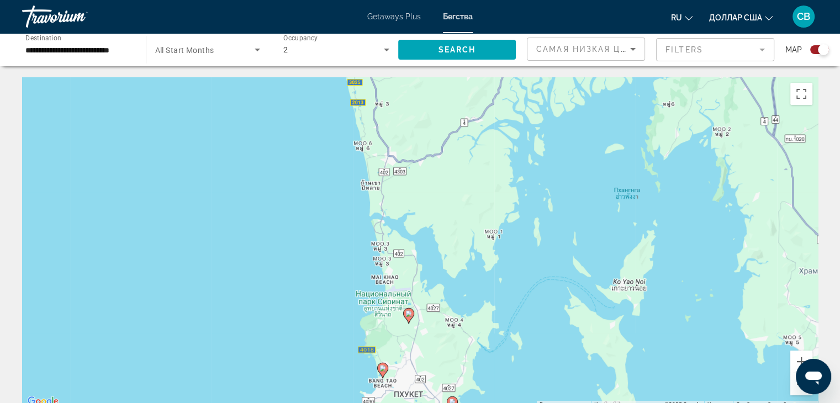
drag, startPoint x: 467, startPoint y: 168, endPoint x: 469, endPoint y: 385, distance: 217.1
click at [469, 385] on div "Чтобы активировать перетаскивание с помощью клавиатуры, нажмите Alt + Ввод. Пос…" at bounding box center [420, 243] width 796 height 332
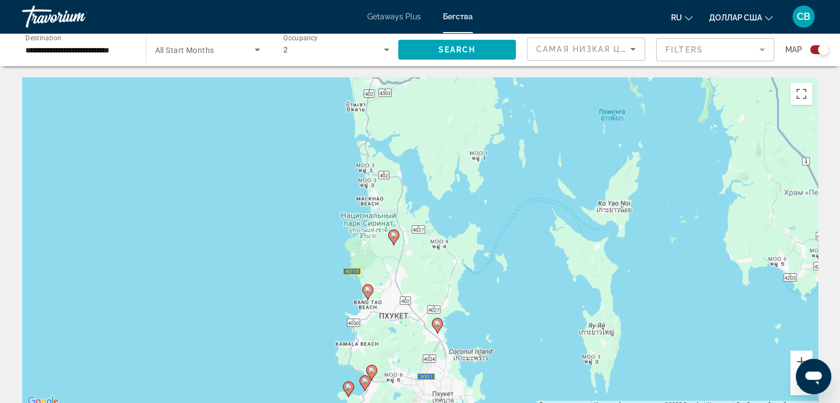
drag, startPoint x: 340, startPoint y: 343, endPoint x: 332, endPoint y: 226, distance: 117.5
click at [332, 226] on div "Чтобы активировать перетаскивание с помощью клавиатуры, нажмите Alt + Ввод. Пос…" at bounding box center [420, 243] width 796 height 332
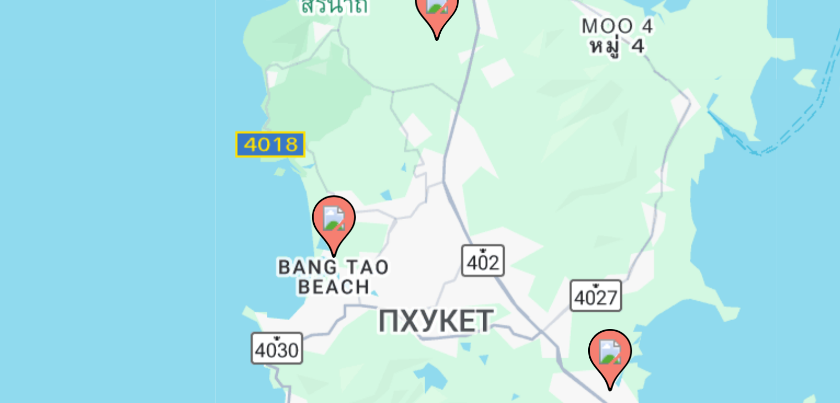
drag, startPoint x: 336, startPoint y: 217, endPoint x: 320, endPoint y: 177, distance: 42.7
click at [320, 177] on div "Чтобы активировать перетаскивание с помощью клавиатуры, нажмите Alt + Ввод. Пос…" at bounding box center [420, 243] width 796 height 332
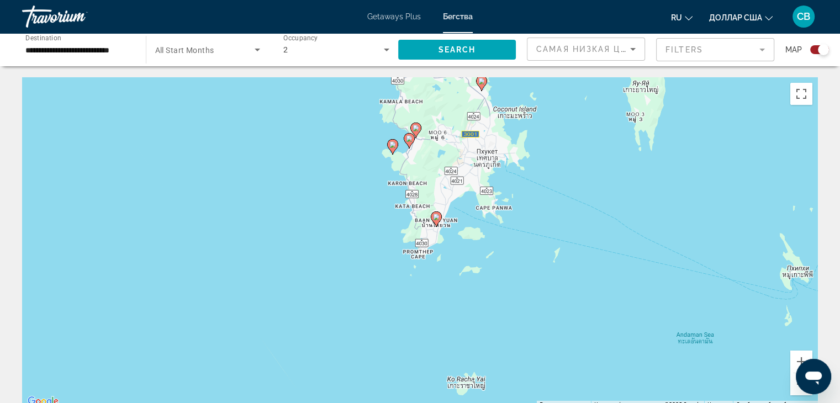
drag, startPoint x: 451, startPoint y: 281, endPoint x: 516, endPoint y: 108, distance: 184.8
click at [516, 108] on div "Чтобы активировать перетаскивание с помощью клавиатуры, нажмите Alt + Ввод. Пос…" at bounding box center [420, 243] width 796 height 332
click at [798, 355] on button "Увеличить" at bounding box center [802, 362] width 22 height 22
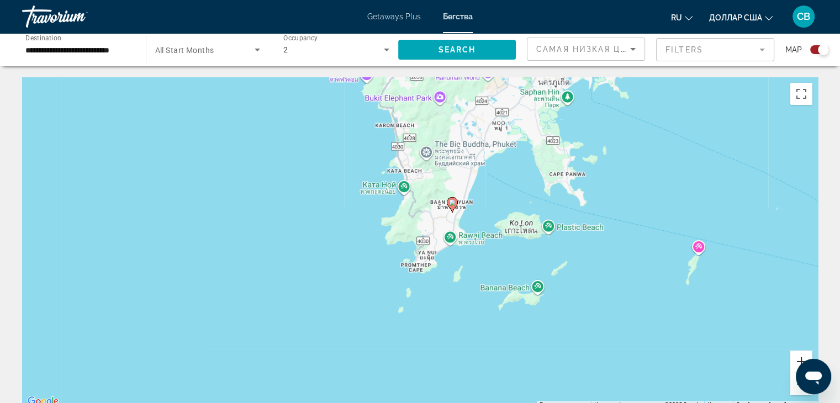
click at [798, 355] on button "Увеличить" at bounding box center [802, 362] width 22 height 22
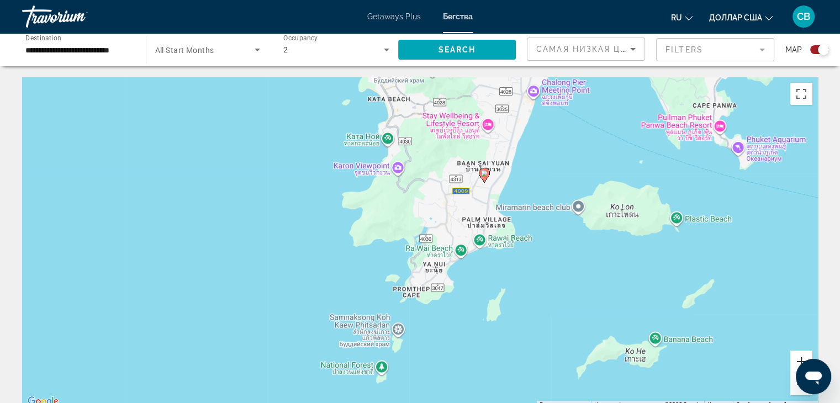
click at [798, 355] on button "Увеличить" at bounding box center [802, 362] width 22 height 22
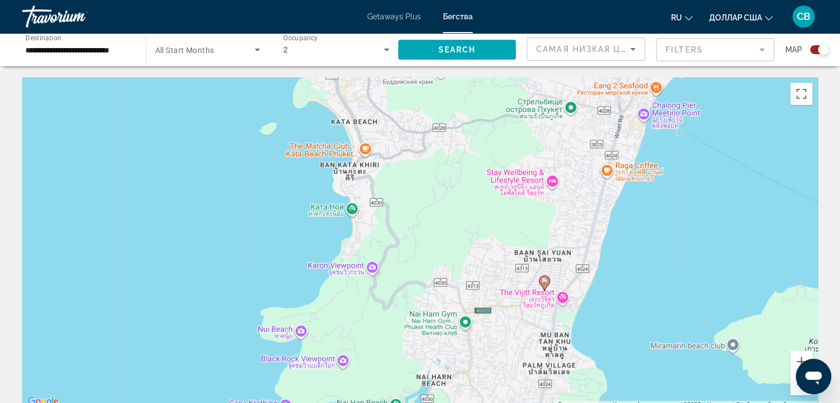
drag, startPoint x: 303, startPoint y: 109, endPoint x: 294, endPoint y: 275, distance: 166.0
click at [294, 275] on div "Чтобы активировать перетаскивание с помощью клавиатуры, нажмите Alt + Ввод. Пос…" at bounding box center [420, 243] width 796 height 332
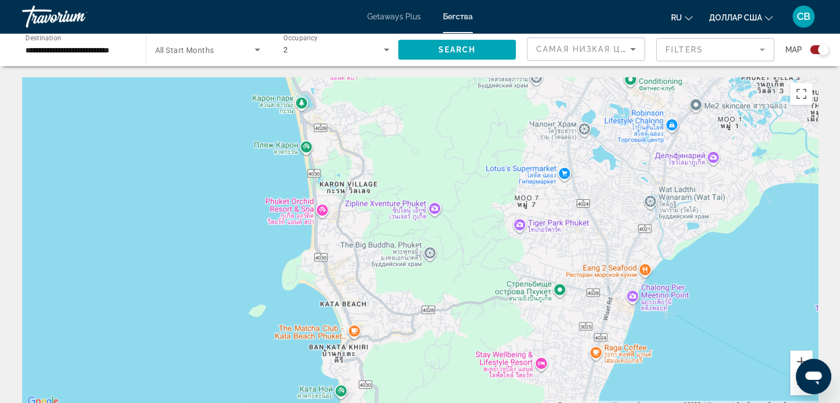
drag, startPoint x: 266, startPoint y: 145, endPoint x: 260, endPoint y: 334, distance: 189.6
click at [260, 334] on div "Чтобы активировать перетаскивание с помощью клавиатуры, нажмите Alt + Ввод. Пос…" at bounding box center [420, 243] width 796 height 332
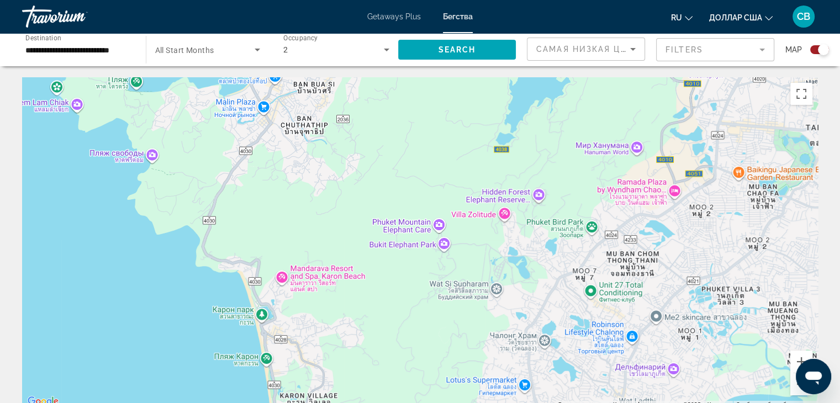
drag, startPoint x: 259, startPoint y: 216, endPoint x: 233, endPoint y: 427, distance: 212.7
click at [233, 403] on html "**********" at bounding box center [420, 201] width 840 height 403
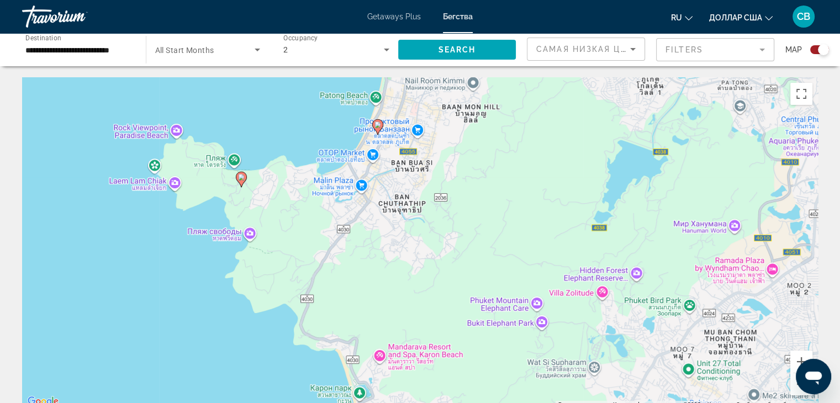
drag, startPoint x: 160, startPoint y: 286, endPoint x: 262, endPoint y: 369, distance: 132.0
click at [262, 369] on div "Чтобы активировать перетаскивание с помощью клавиатуры, нажмите Alt + Ввод. Пос…" at bounding box center [420, 243] width 796 height 332
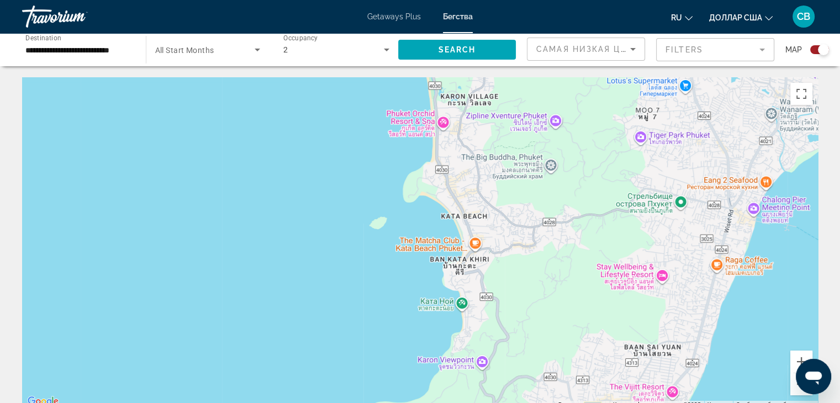
drag, startPoint x: 228, startPoint y: 359, endPoint x: 290, endPoint y: -43, distance: 406.9
click at [290, 0] on html "**********" at bounding box center [420, 201] width 840 height 403
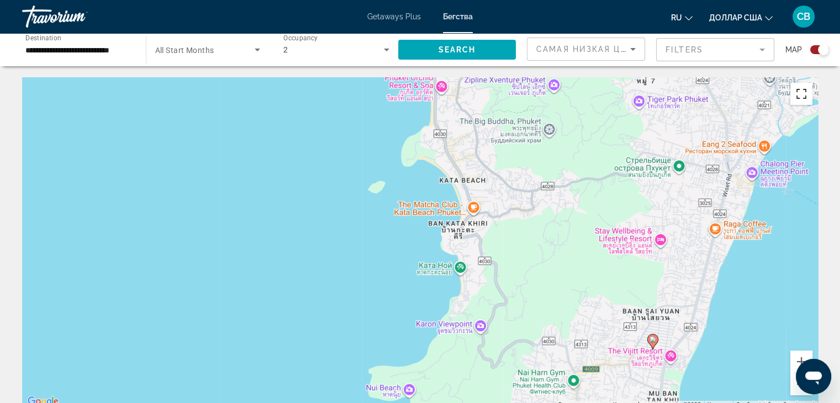
click at [809, 86] on button "Включить полноэкранный режим" at bounding box center [802, 94] width 22 height 22
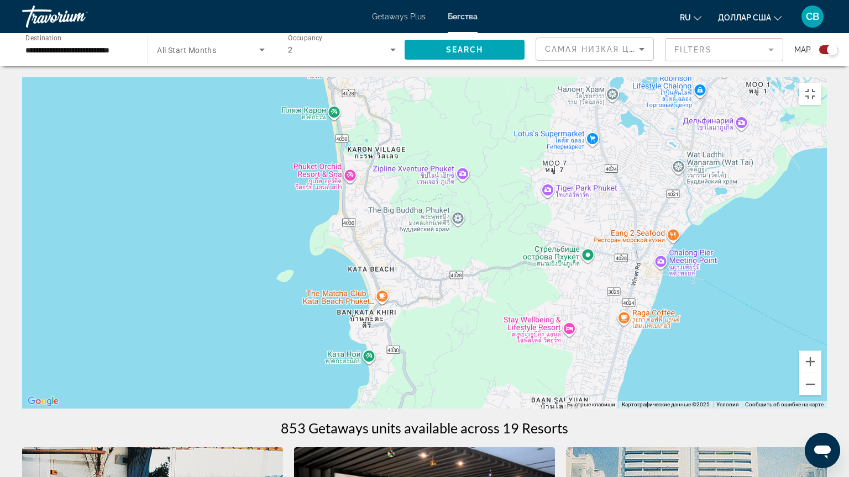
drag, startPoint x: 513, startPoint y: 211, endPoint x: 416, endPoint y: 299, distance: 131.4
click at [416, 299] on div "Чтобы активировать перетаскивание с помощью клавиатуры, нажмите Alt + Ввод. Пос…" at bounding box center [424, 243] width 804 height 332
click at [821, 396] on button "Уменьшить" at bounding box center [810, 385] width 22 height 22
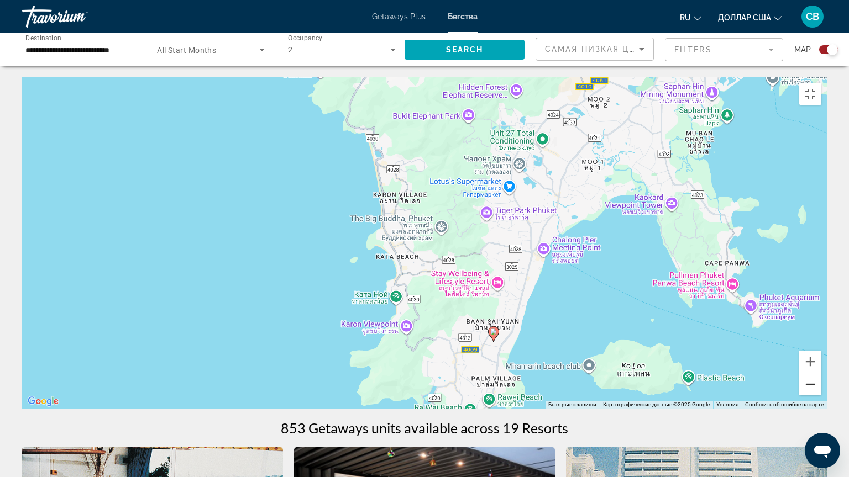
click at [821, 396] on button "Уменьшить" at bounding box center [810, 385] width 22 height 22
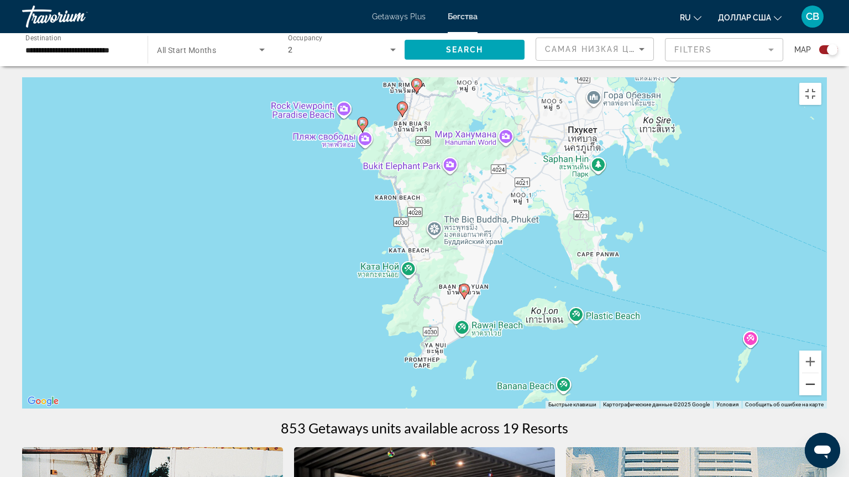
click at [821, 396] on button "Уменьшить" at bounding box center [810, 385] width 22 height 22
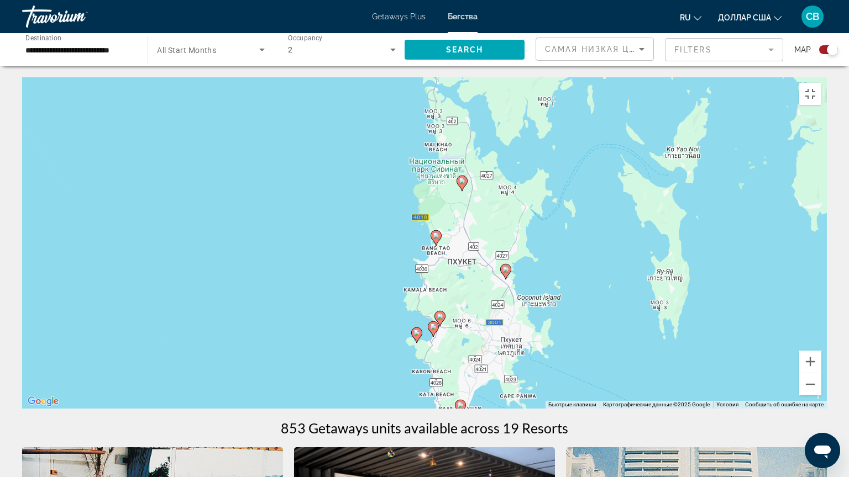
drag, startPoint x: 416, startPoint y: 111, endPoint x: 434, endPoint y: 260, distance: 150.9
click at [434, 260] on div "Чтобы активировать перетаскивание с помощью клавиатуры, нажмите Alt + Ввод. Пос…" at bounding box center [424, 243] width 804 height 332
click at [821, 373] on button "Увеличить" at bounding box center [810, 362] width 22 height 22
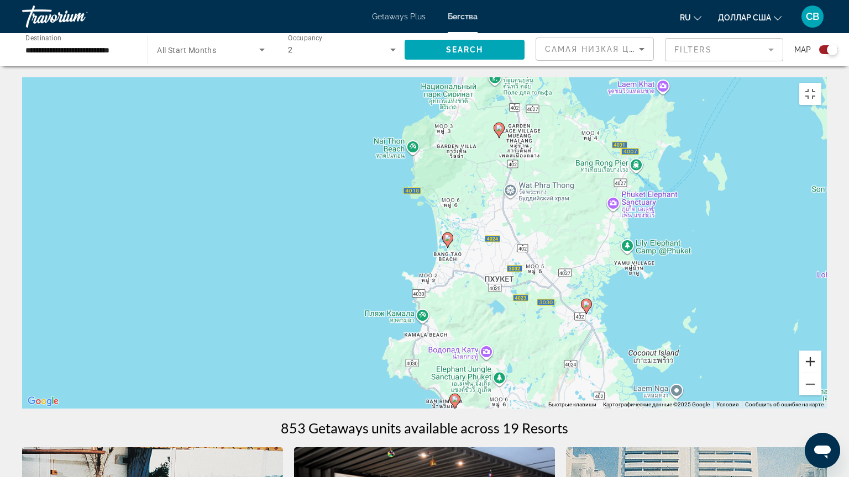
click at [821, 373] on button "Увеличить" at bounding box center [810, 362] width 22 height 22
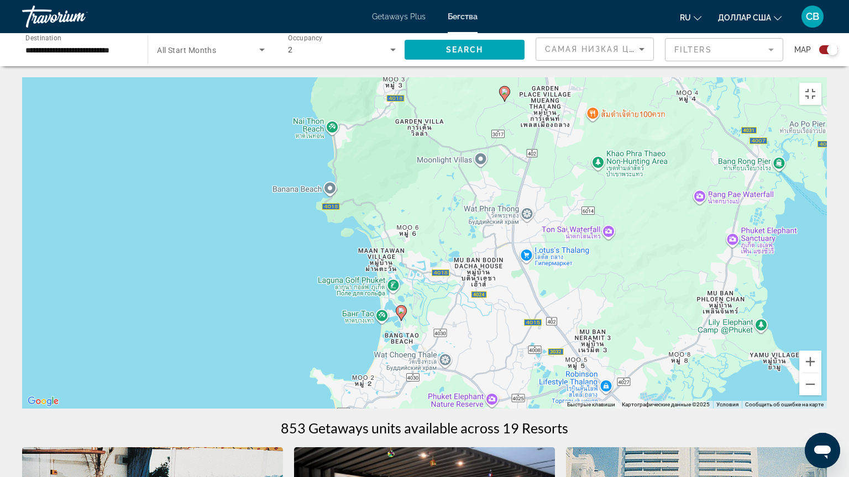
drag, startPoint x: 493, startPoint y: 153, endPoint x: 425, endPoint y: 217, distance: 93.8
click at [422, 223] on div "Чтобы активировать перетаскивание с помощью клавиатуры, нажмите Alt + Ввод. Пос…" at bounding box center [424, 243] width 804 height 332
click at [821, 373] on button "Увеличить" at bounding box center [810, 362] width 22 height 22
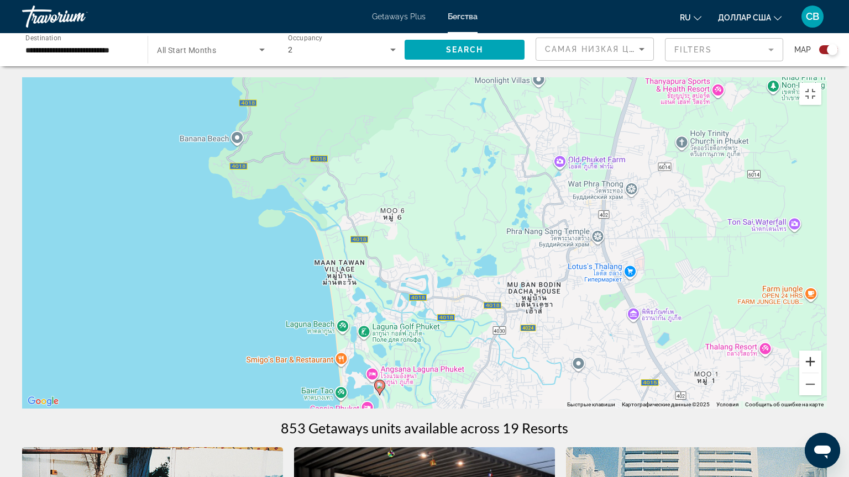
click at [821, 373] on button "Увеличить" at bounding box center [810, 362] width 22 height 22
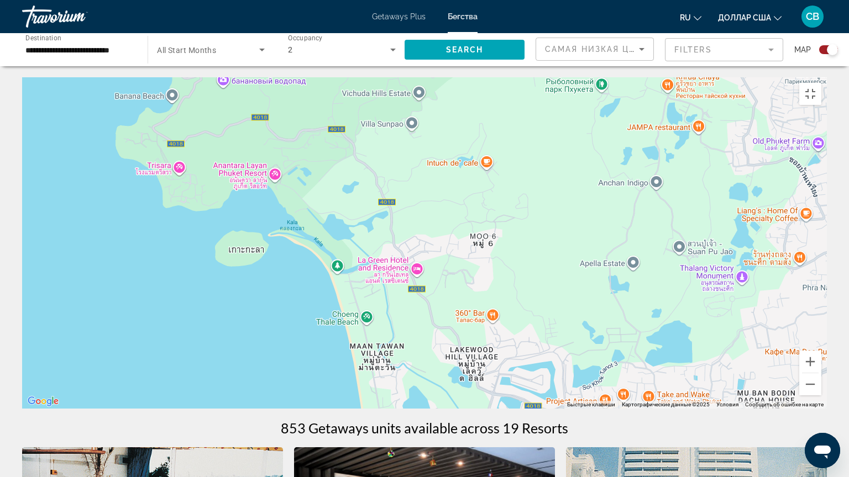
drag, startPoint x: 427, startPoint y: 257, endPoint x: 553, endPoint y: 311, distance: 137.1
click at [553, 311] on div "Чтобы активировать перетаскивание с помощью клавиатуры, нажмите Alt + Ввод. Пос…" at bounding box center [424, 243] width 804 height 332
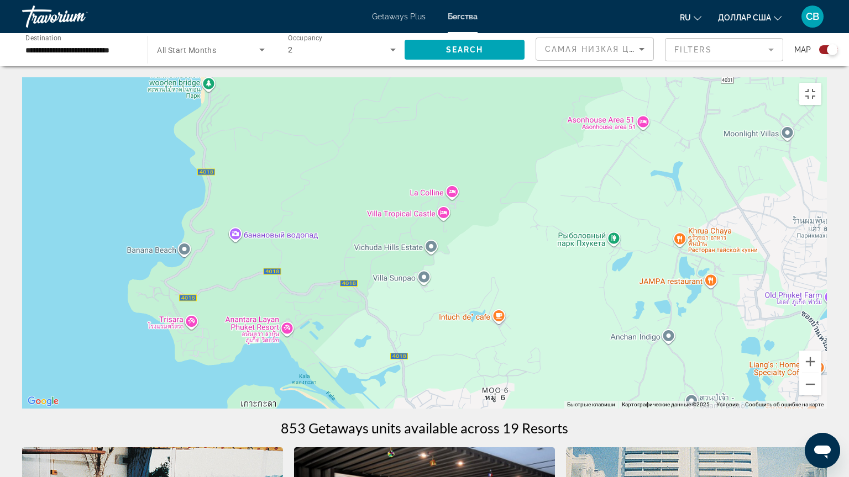
drag, startPoint x: 388, startPoint y: 167, endPoint x: 400, endPoint y: 338, distance: 171.2
click at [400, 338] on div "Чтобы активировать перетаскивание с помощью клавиатуры, нажмите Alt + Ввод. Пос…" at bounding box center [424, 243] width 804 height 332
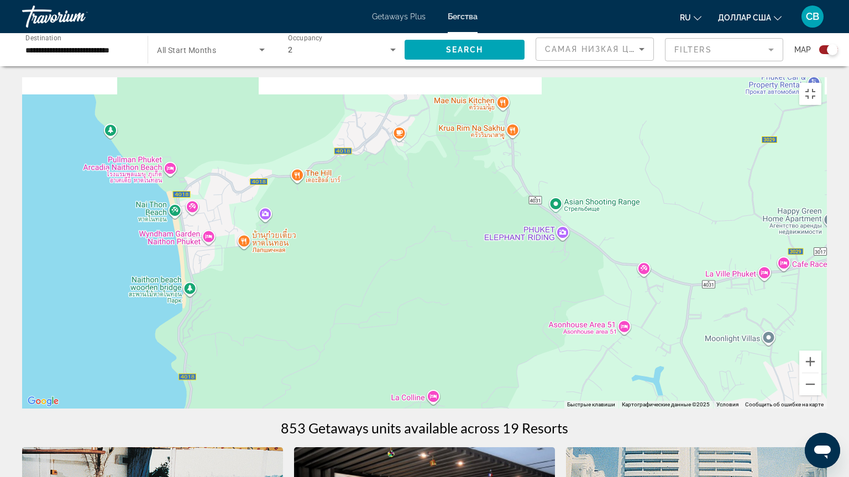
drag, startPoint x: 383, startPoint y: 240, endPoint x: 365, endPoint y: 431, distance: 192.0
click at [365, 403] on div "Чтобы активировать перетаскивание с помощью клавиатуры, нажмите Alt + Ввод. Пос…" at bounding box center [424, 243] width 804 height 332
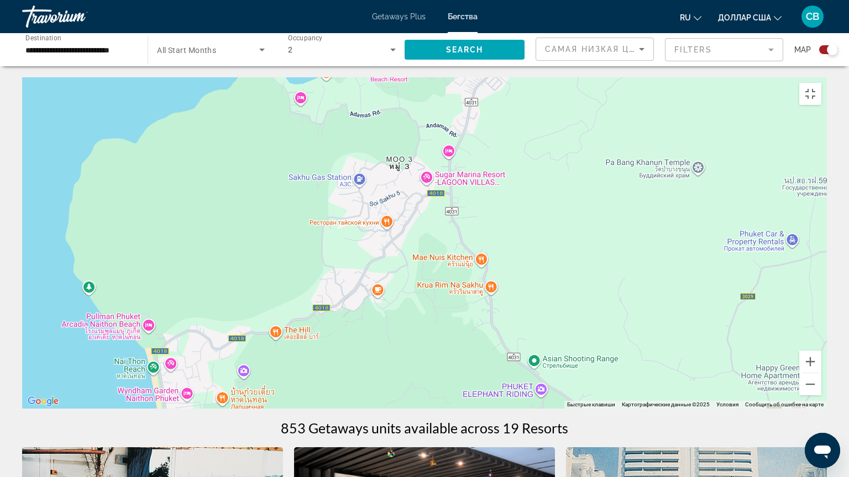
drag, startPoint x: 346, startPoint y: 214, endPoint x: 327, endPoint y: 381, distance: 167.9
click at [327, 381] on div "Чтобы активировать перетаскивание с помощью клавиатуры, нажмите Alt + Ввод. Пос…" at bounding box center [424, 243] width 804 height 332
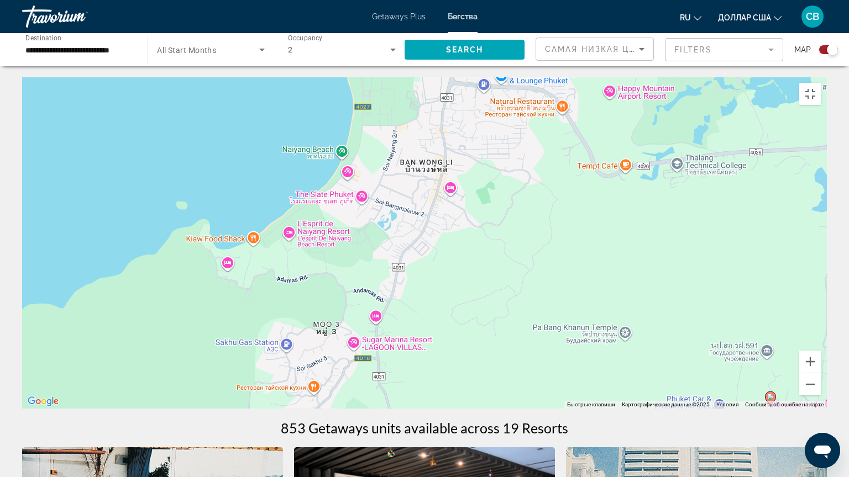
drag, startPoint x: 340, startPoint y: 166, endPoint x: 259, endPoint y: 335, distance: 187.3
click at [259, 335] on div "Чтобы активировать перетаскивание с помощью клавиатуры, нажмите Alt + Ввод. Пос…" at bounding box center [424, 243] width 804 height 332
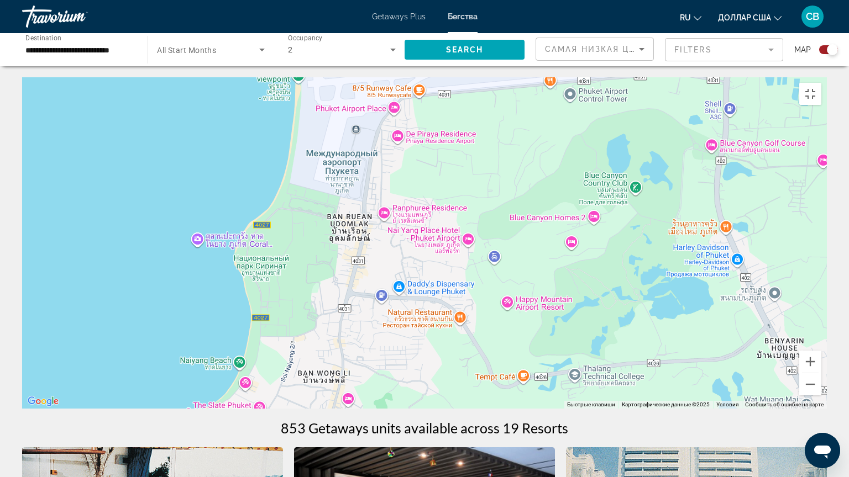
drag, startPoint x: 491, startPoint y: 154, endPoint x: 398, endPoint y: 375, distance: 240.4
click at [398, 375] on div "Чтобы активировать перетаскивание с помощью клавиатуры, нажмите Alt + Ввод. Пос…" at bounding box center [424, 243] width 804 height 332
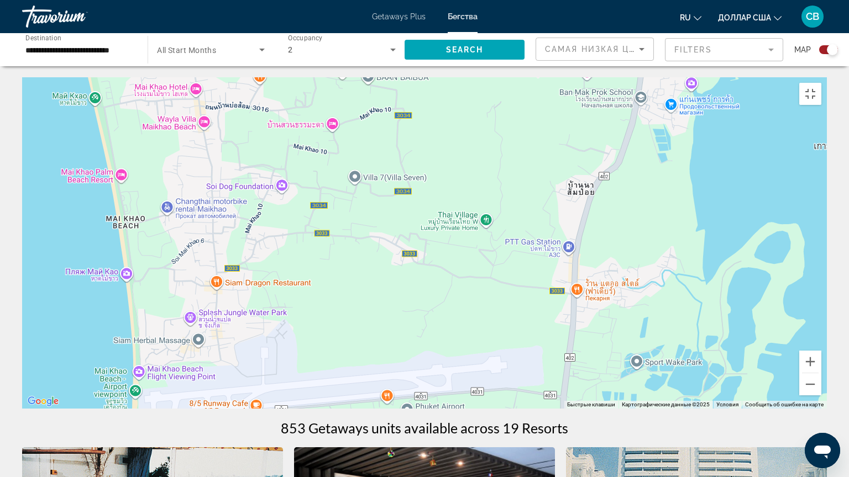
drag, startPoint x: 497, startPoint y: 156, endPoint x: 343, endPoint y: 477, distance: 355.9
click at [343, 403] on div "Чтобы активировать перетаскивание с помощью клавиатуры, нажмите Alt + Ввод. Пос…" at bounding box center [424, 243] width 804 height 332
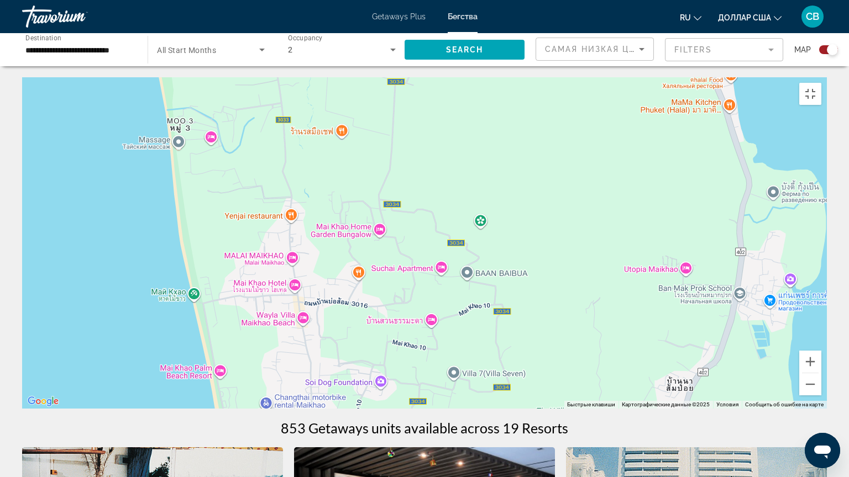
drag, startPoint x: 265, startPoint y: 276, endPoint x: 358, endPoint y: 472, distance: 217.0
click at [358, 403] on div "Основное содержание" at bounding box center [424, 243] width 804 height 332
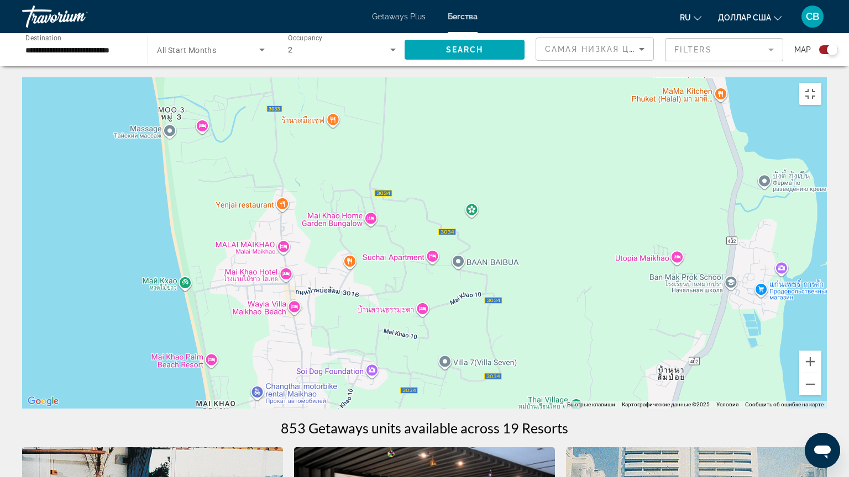
drag, startPoint x: 367, startPoint y: 344, endPoint x: 327, endPoint y: 187, distance: 162.2
click at [327, 192] on div "Основное содержание" at bounding box center [424, 243] width 804 height 332
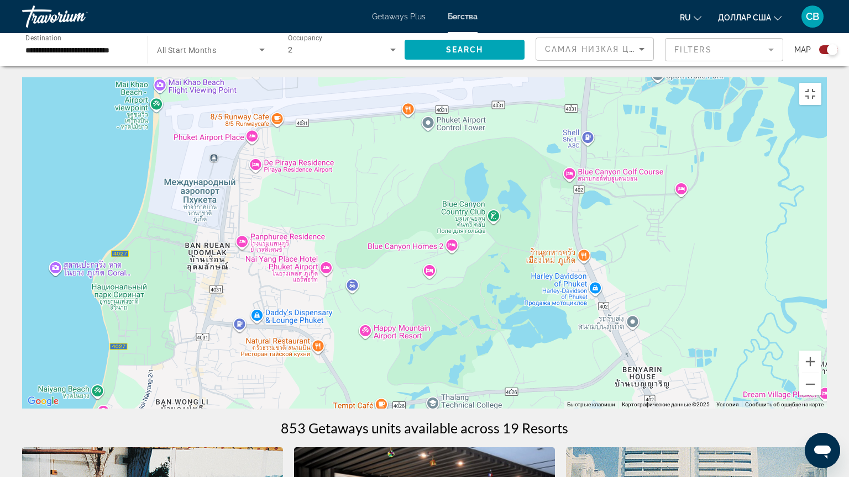
drag, startPoint x: 323, startPoint y: 175, endPoint x: 396, endPoint y: 35, distance: 157.7
click at [396, 77] on div "Основное содержание" at bounding box center [424, 243] width 804 height 332
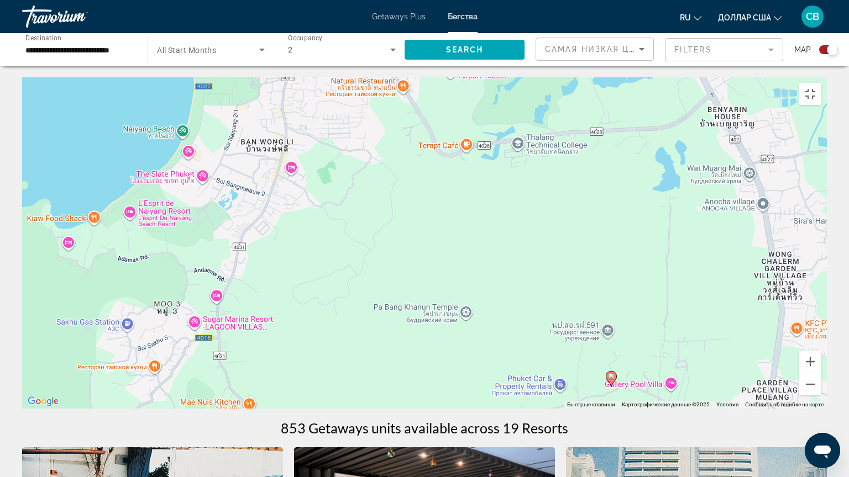
drag, startPoint x: 344, startPoint y: 312, endPoint x: 376, endPoint y: 121, distance: 193.8
click at [376, 121] on div "Чтобы активировать перетаскивание с помощью клавиатуры, нажмите Alt + Ввод. Пос…" at bounding box center [424, 243] width 804 height 332
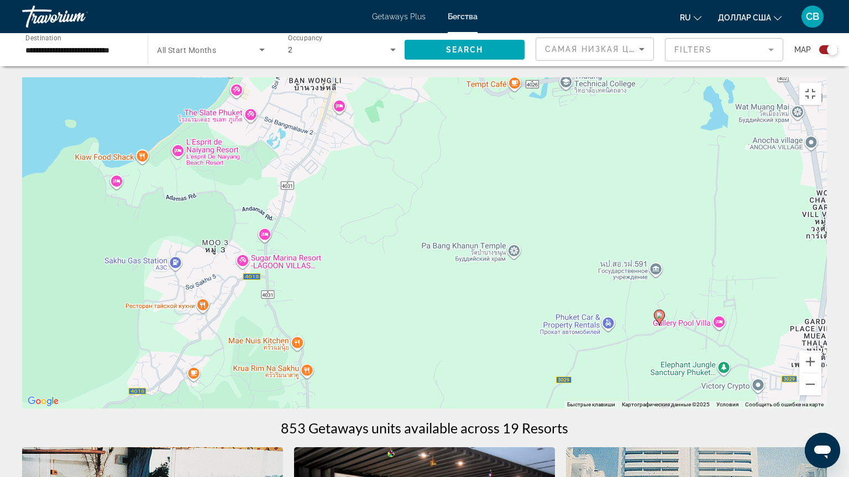
drag, startPoint x: 327, startPoint y: 269, endPoint x: 367, endPoint y: 230, distance: 55.1
click at [367, 234] on div "Чтобы активировать перетаскивание с помощью клавиатуры, нажмите Alt + Ввод. Пос…" at bounding box center [424, 243] width 804 height 332
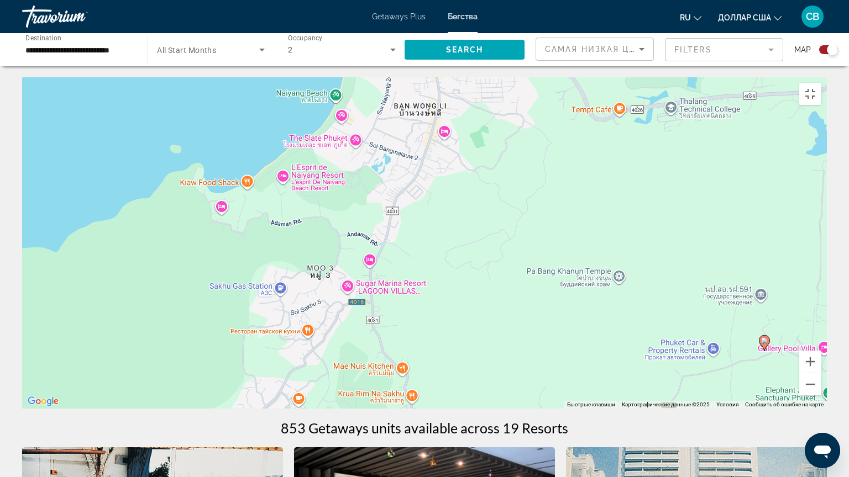
drag, startPoint x: 255, startPoint y: 276, endPoint x: 360, endPoint y: 307, distance: 110.0
click at [360, 307] on div "Чтобы активировать перетаскивание с помощью клавиатуры, нажмите Alt + Ввод. Пос…" at bounding box center [424, 243] width 804 height 332
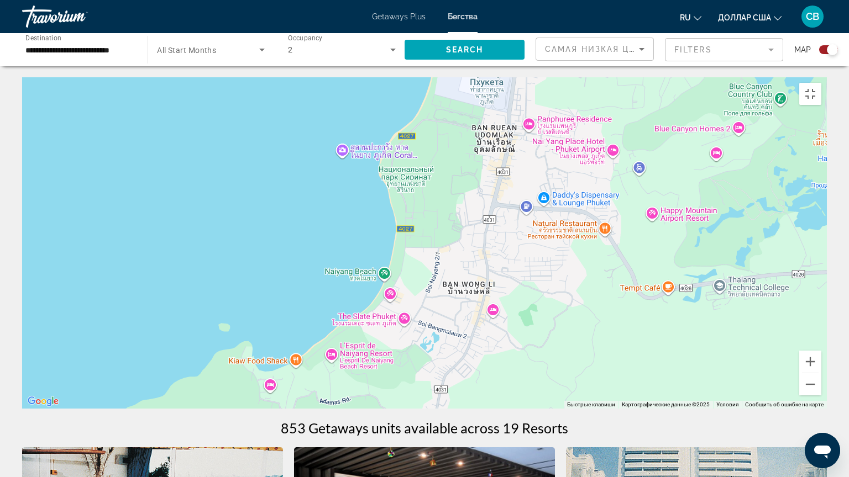
drag, startPoint x: 215, startPoint y: 298, endPoint x: 257, endPoint y: 477, distance: 183.5
click at [257, 403] on div "Чтобы активировать перетаскивание с помощью клавиатуры, нажмите Alt + Ввод. Пос…" at bounding box center [424, 243] width 804 height 332
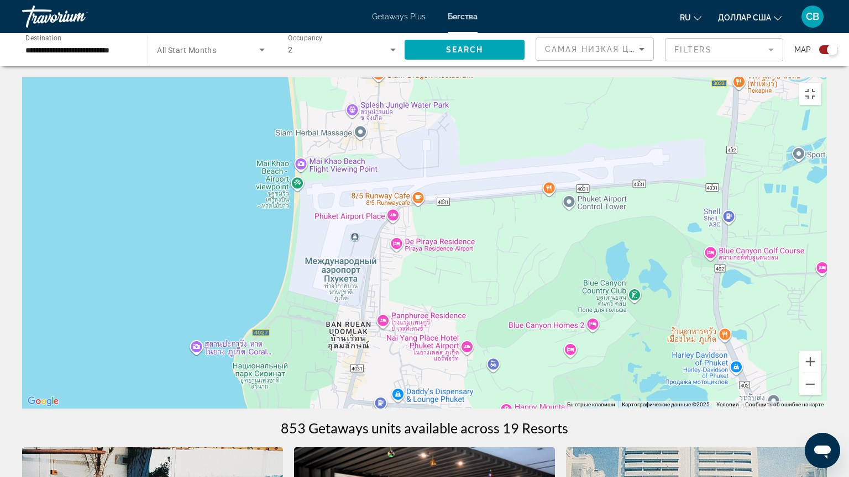
drag, startPoint x: 421, startPoint y: 208, endPoint x: 281, endPoint y: 409, distance: 244.8
click at [281, 403] on div "Чтобы активировать перетаскивание с помощью клавиатуры, нажмите Alt + Ввод. Пос…" at bounding box center [424, 243] width 804 height 332
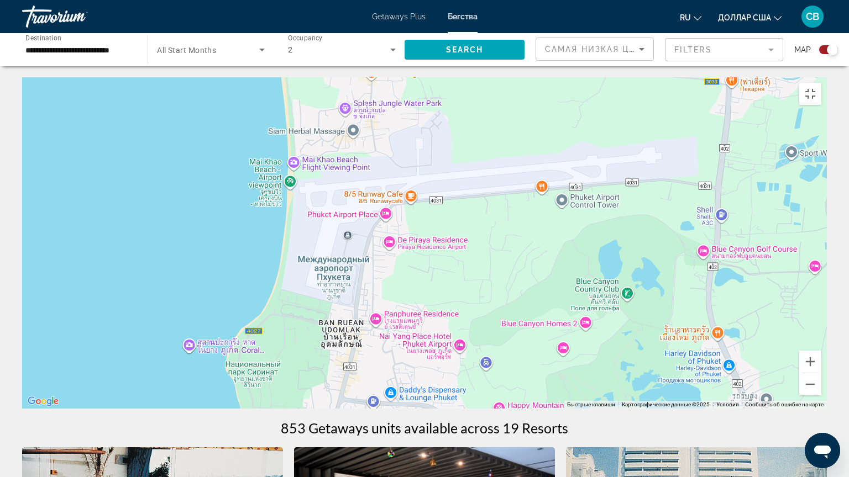
click at [381, 235] on div "Основное содержание" at bounding box center [424, 243] width 804 height 332
click at [385, 238] on div "Основное содержание" at bounding box center [424, 243] width 804 height 332
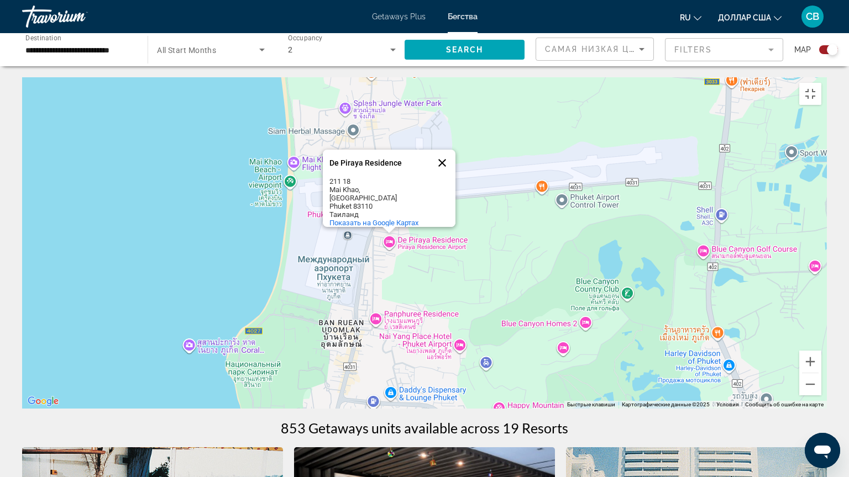
click at [439, 168] on button "Закрыть" at bounding box center [442, 163] width 27 height 27
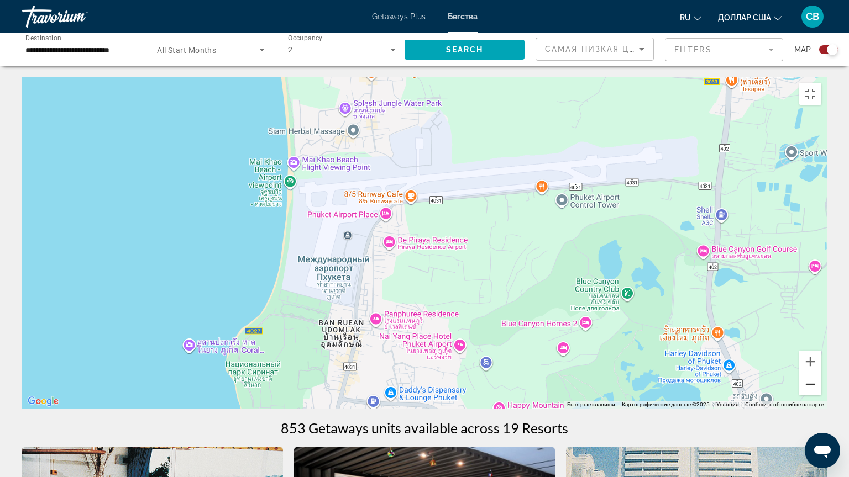
click at [821, 396] on button "Уменьшить" at bounding box center [810, 385] width 22 height 22
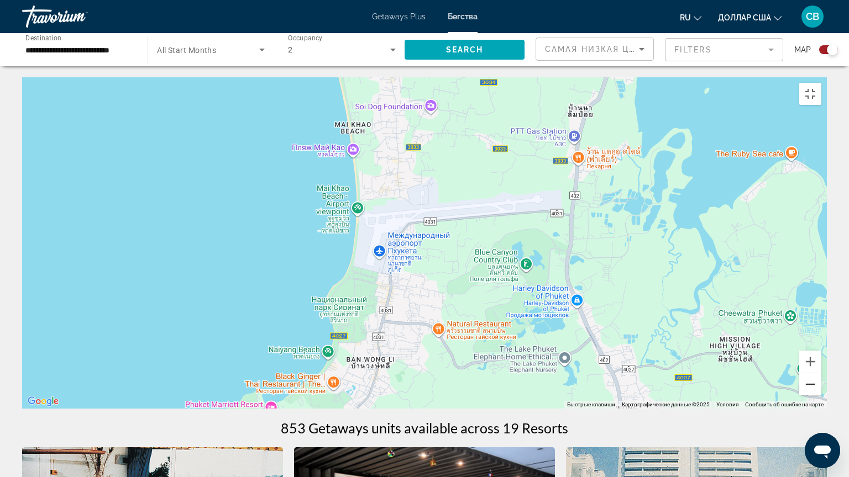
click at [821, 396] on button "Уменьшить" at bounding box center [810, 385] width 22 height 22
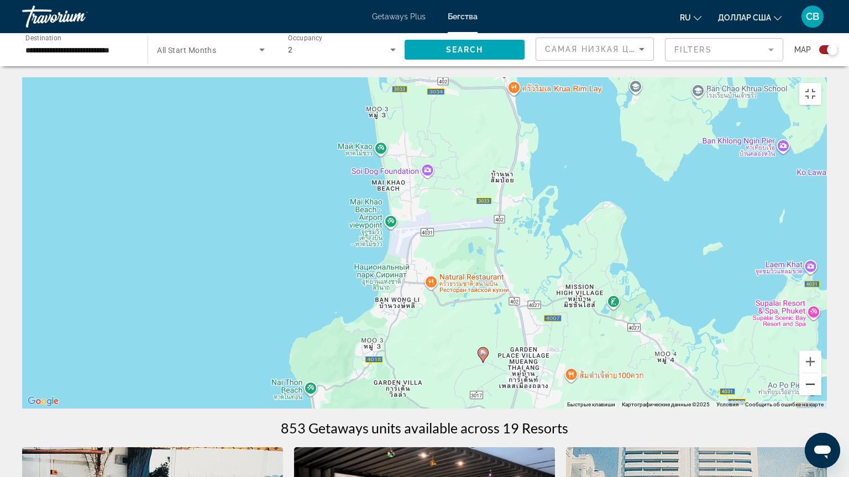
click at [821, 396] on button "Уменьшить" at bounding box center [810, 385] width 22 height 22
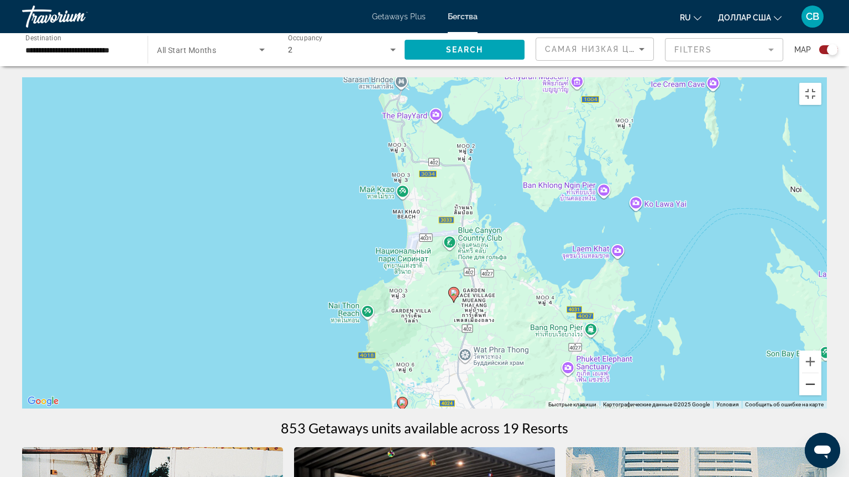
click at [821, 396] on button "Уменьшить" at bounding box center [810, 385] width 22 height 22
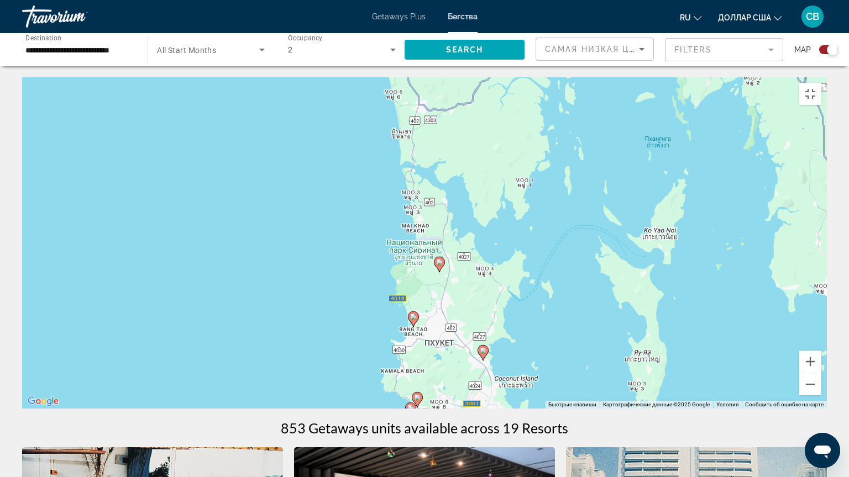
click at [438, 263] on icon "Основное содержание" at bounding box center [439, 264] width 10 height 14
type input "**********"
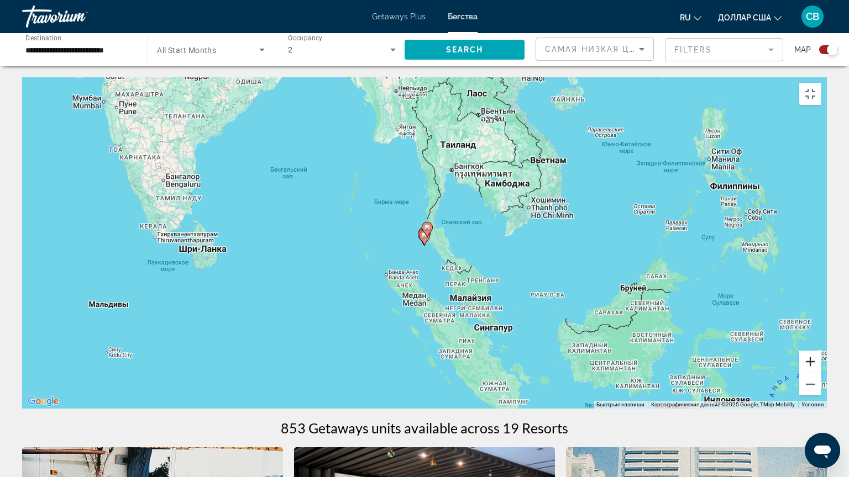
click at [821, 373] on button "Увеличить" at bounding box center [810, 362] width 22 height 22
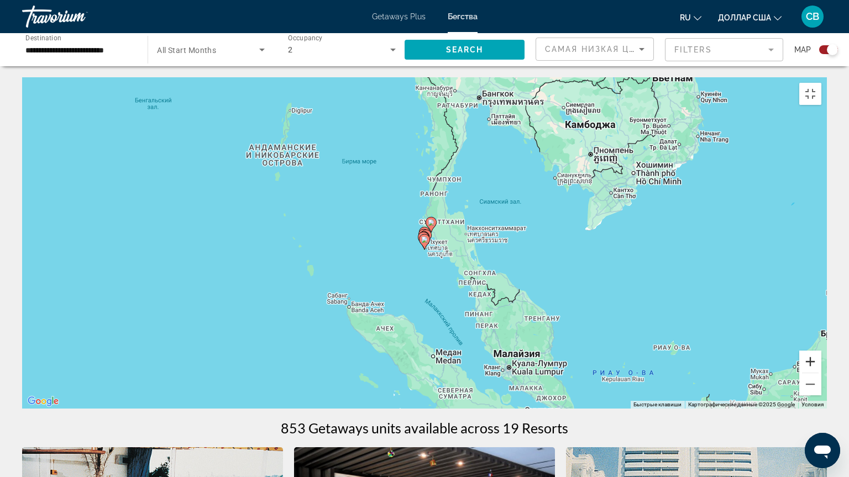
click at [821, 373] on button "Увеличить" at bounding box center [810, 362] width 22 height 22
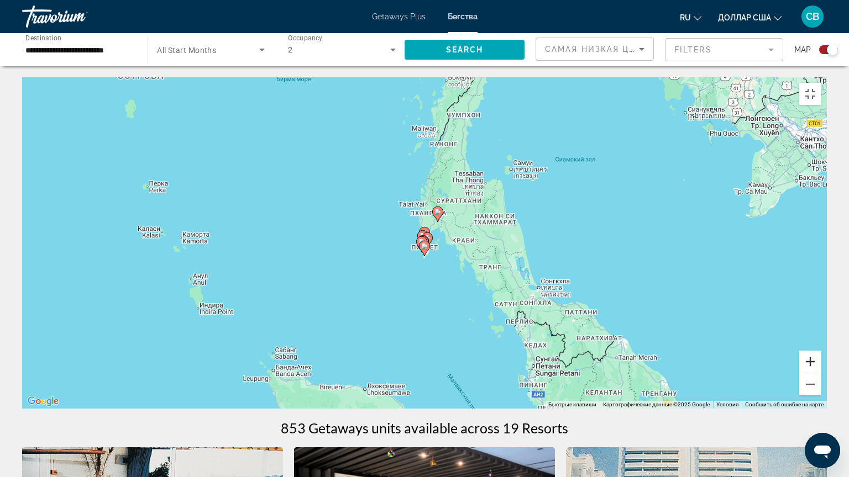
click at [821, 373] on button "Увеличить" at bounding box center [810, 362] width 22 height 22
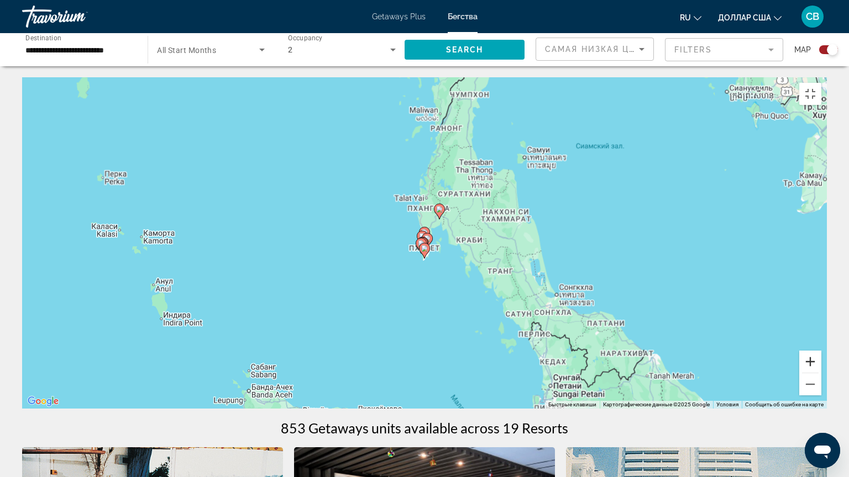
click at [821, 373] on button "Увеличить" at bounding box center [810, 362] width 22 height 22
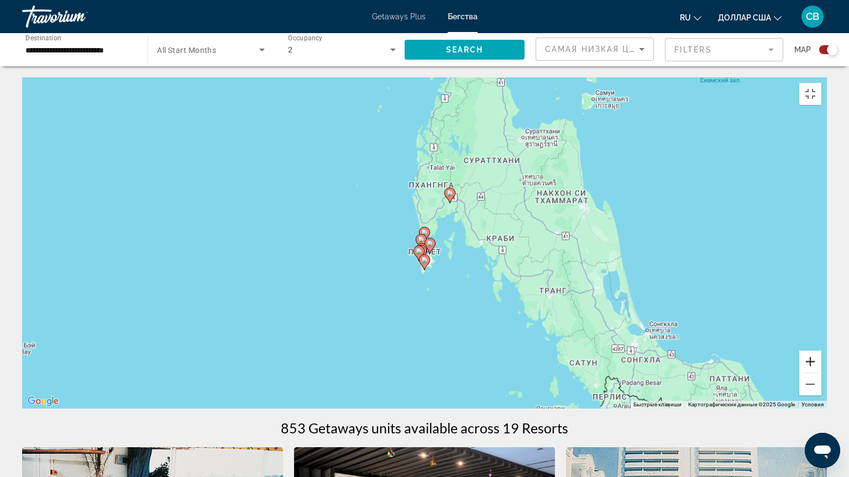
click at [821, 373] on button "Увеличить" at bounding box center [810, 362] width 22 height 22
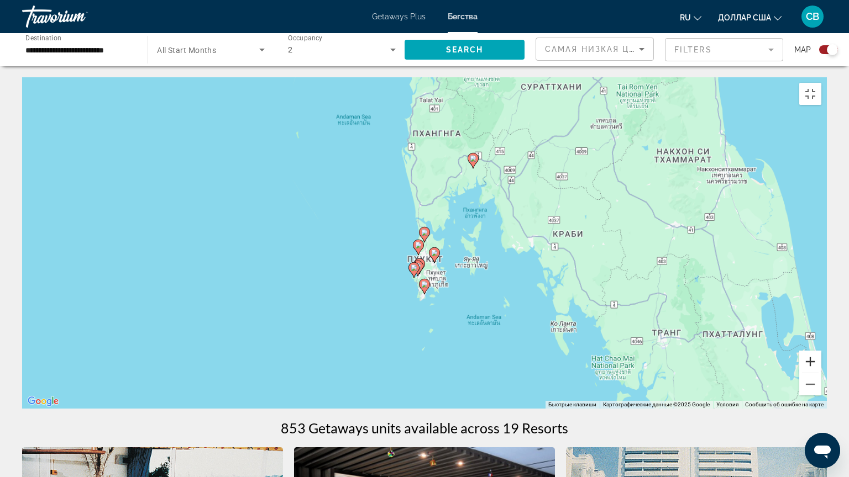
click at [821, 373] on button "Увеличить" at bounding box center [810, 362] width 22 height 22
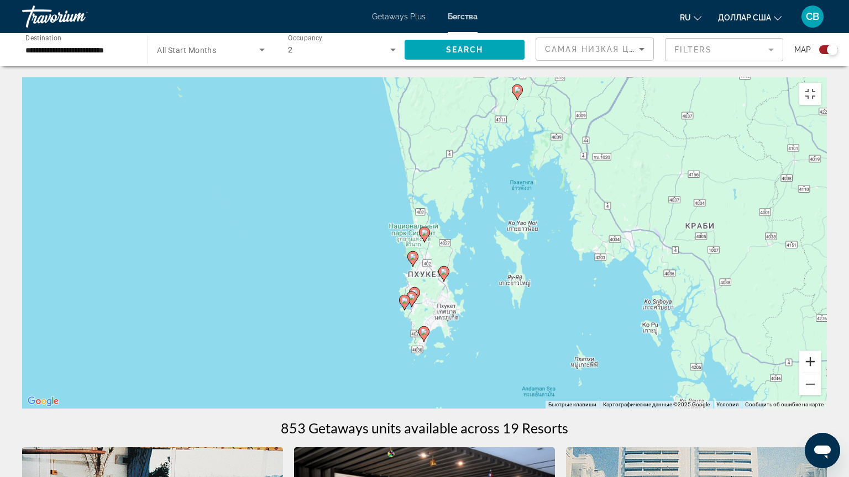
click at [821, 373] on button "Увеличить" at bounding box center [810, 362] width 22 height 22
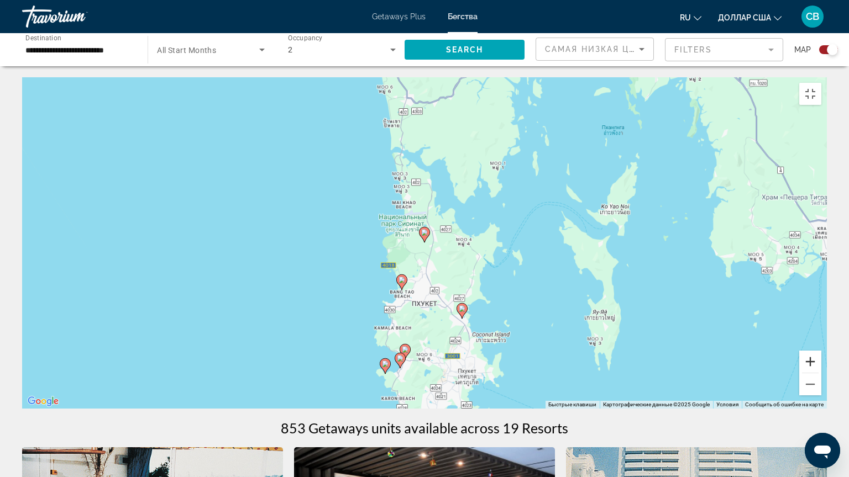
click at [821, 373] on button "Увеличить" at bounding box center [810, 362] width 22 height 22
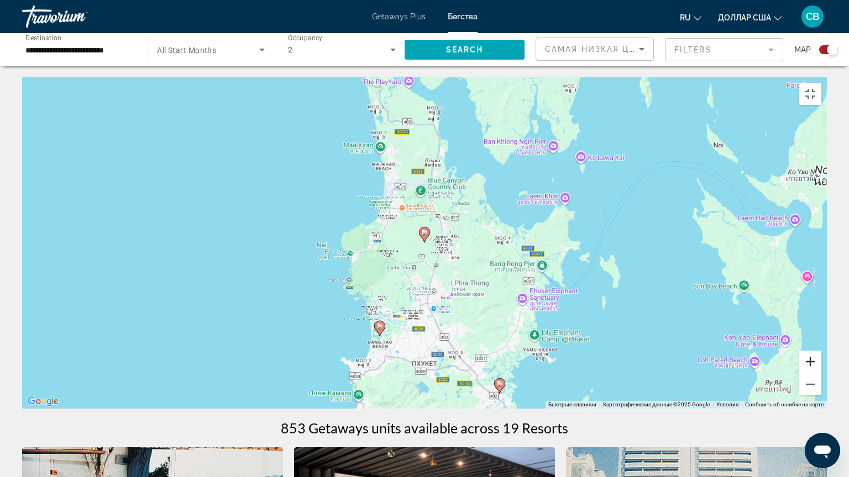
click at [821, 373] on button "Увеличить" at bounding box center [810, 362] width 22 height 22
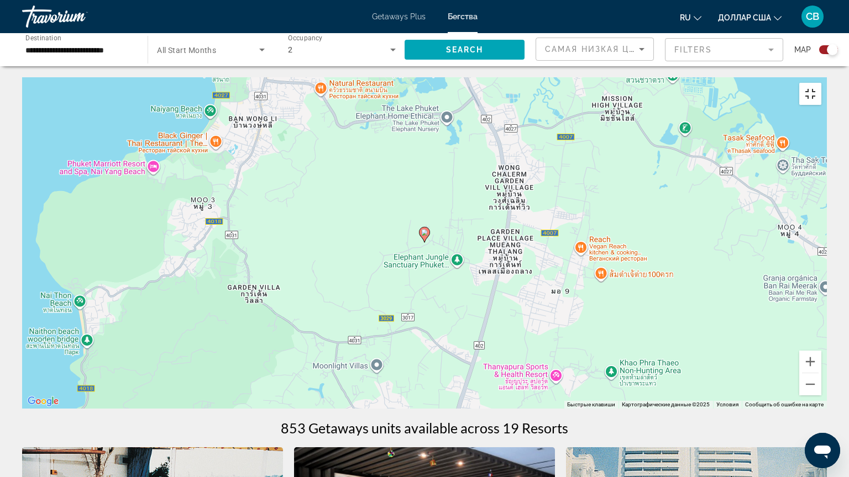
click at [821, 83] on button "Включить полноэкранный режим" at bounding box center [810, 94] width 22 height 22
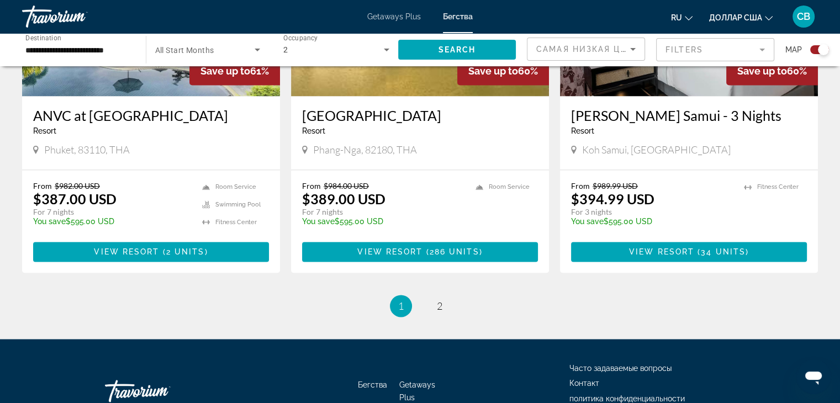
scroll to position [1701, 0]
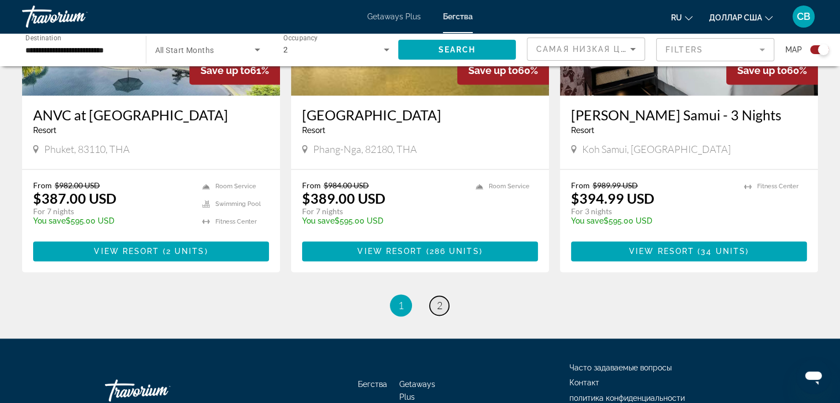
click at [445, 296] on link "page 2" at bounding box center [439, 305] width 19 height 19
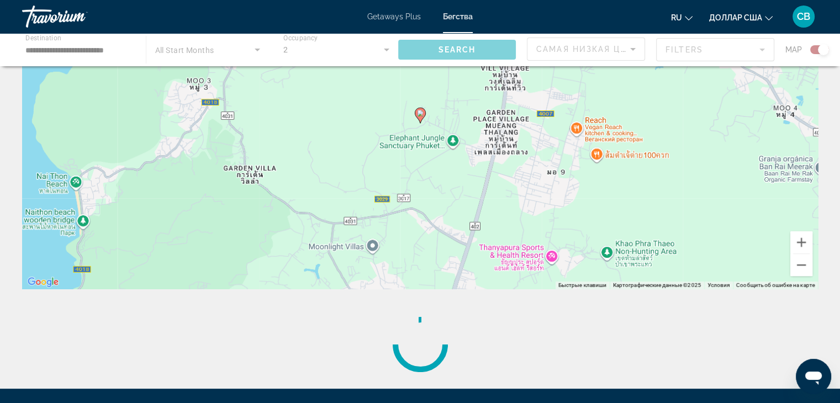
scroll to position [123, 0]
